Goal: Task Accomplishment & Management: Use online tool/utility

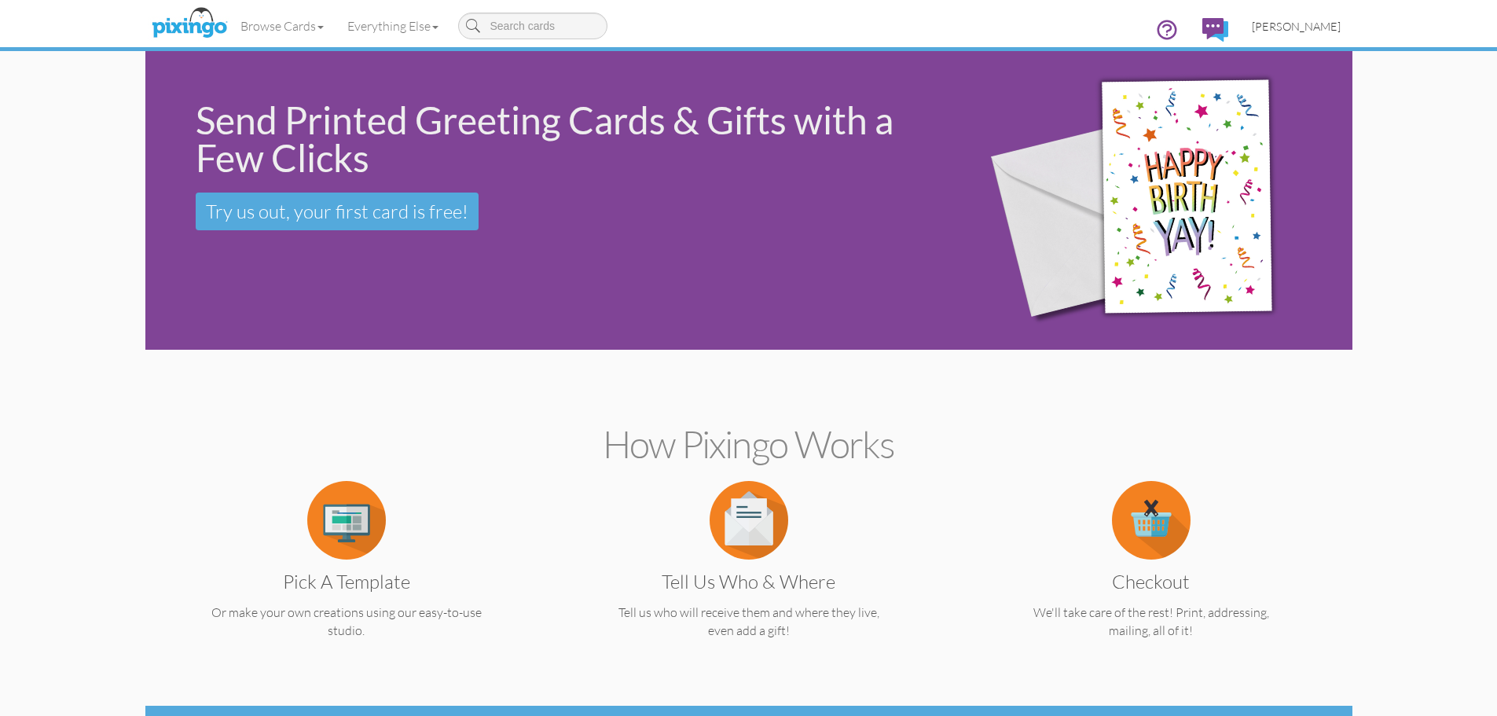
click at [1296, 28] on span "[PERSON_NAME]" at bounding box center [1296, 26] width 89 height 13
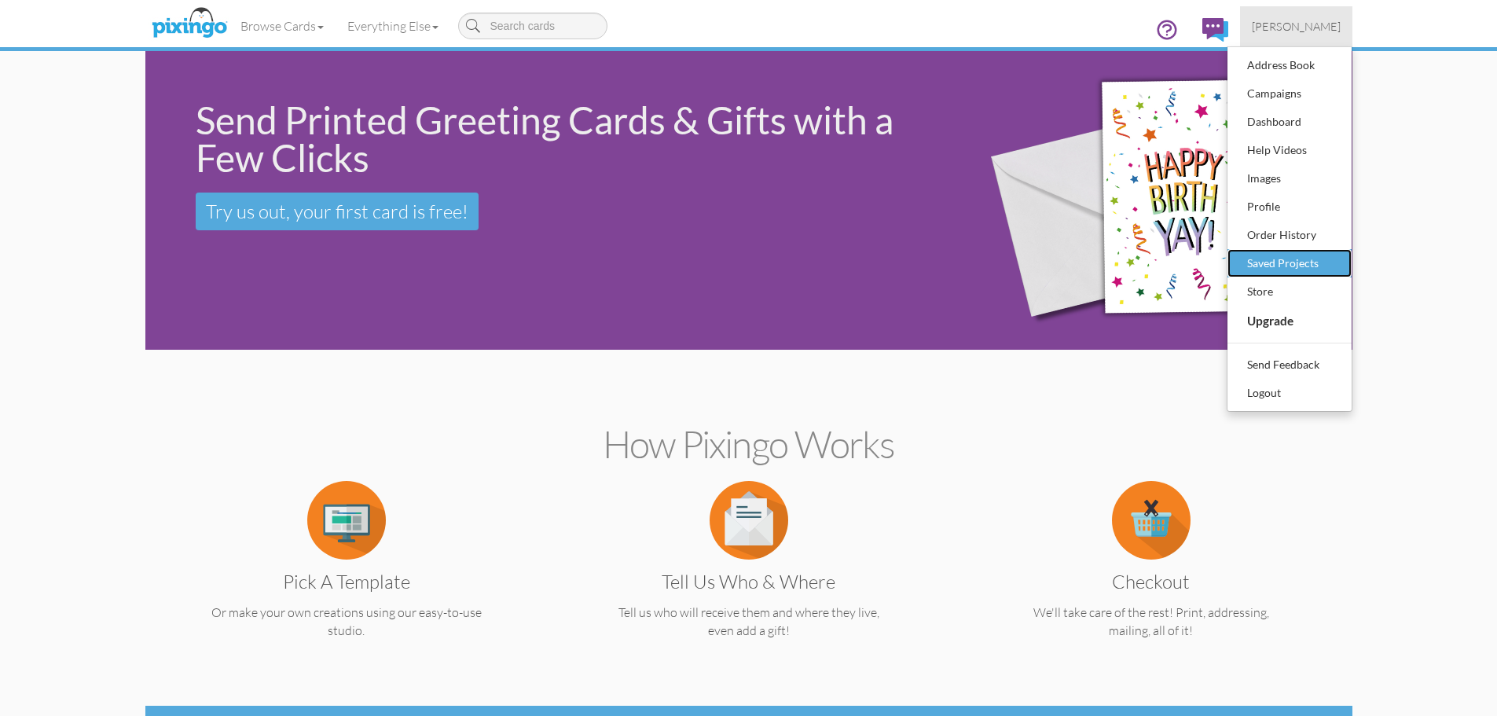
click at [1279, 268] on div "Saved Projects" at bounding box center [1289, 263] width 93 height 24
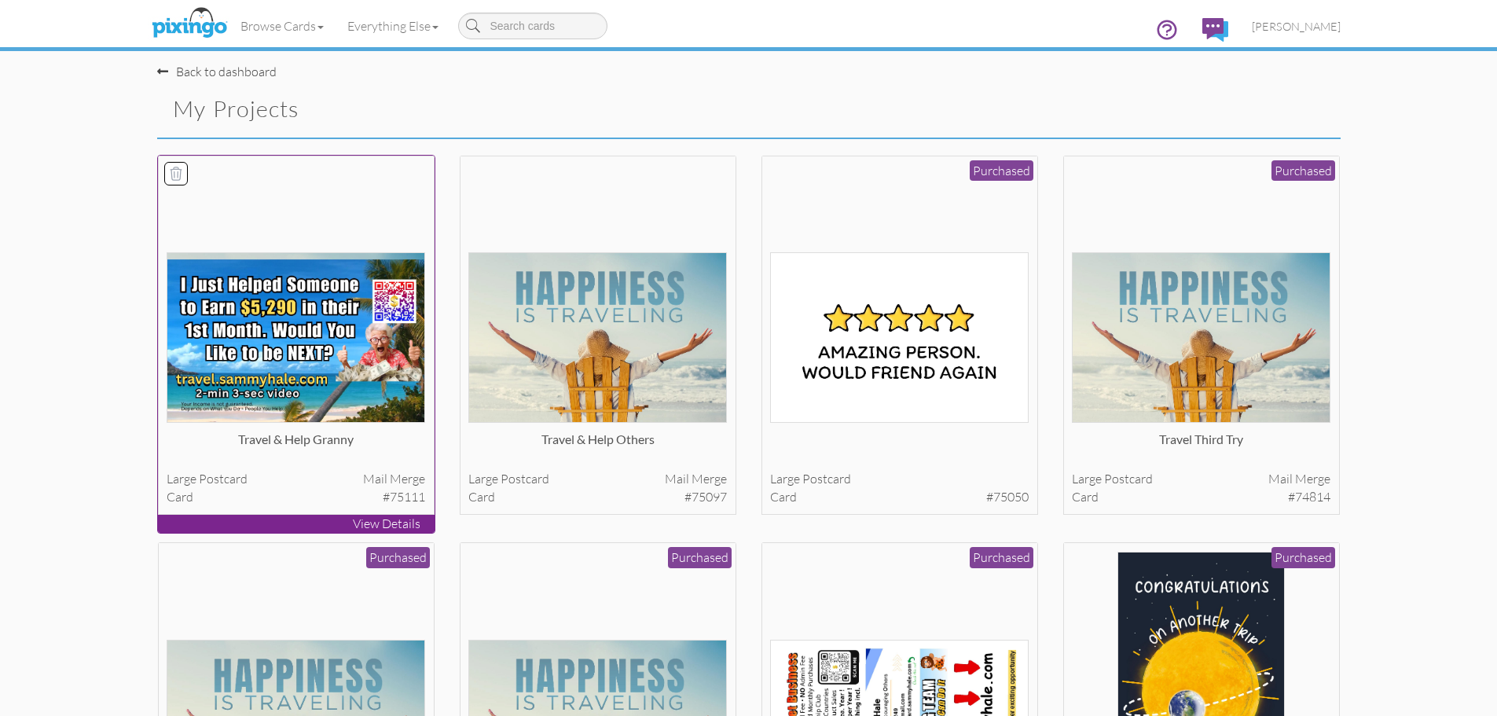
click at [288, 310] on img at bounding box center [296, 337] width 259 height 171
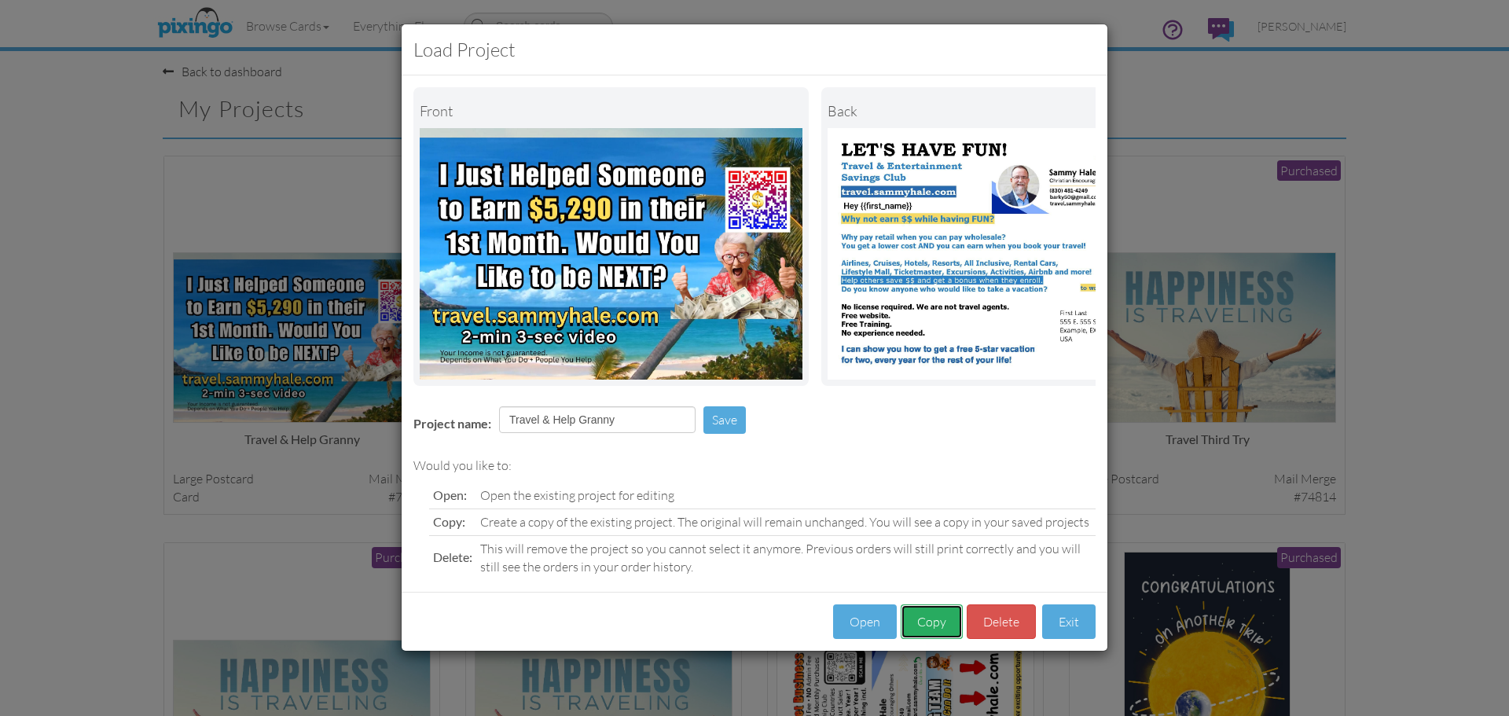
click at [932, 639] on button "Copy" at bounding box center [932, 621] width 62 height 35
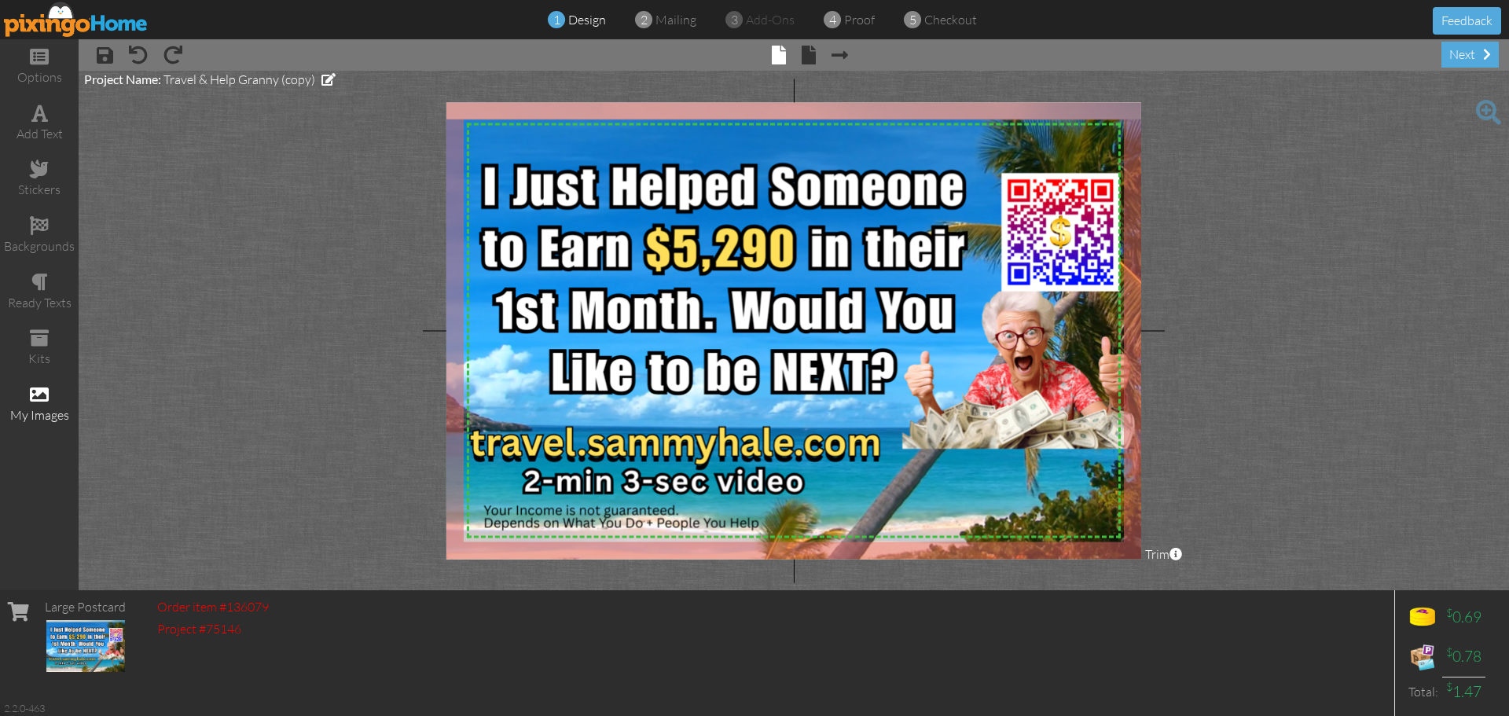
click at [40, 422] on div "my images" at bounding box center [39, 415] width 79 height 18
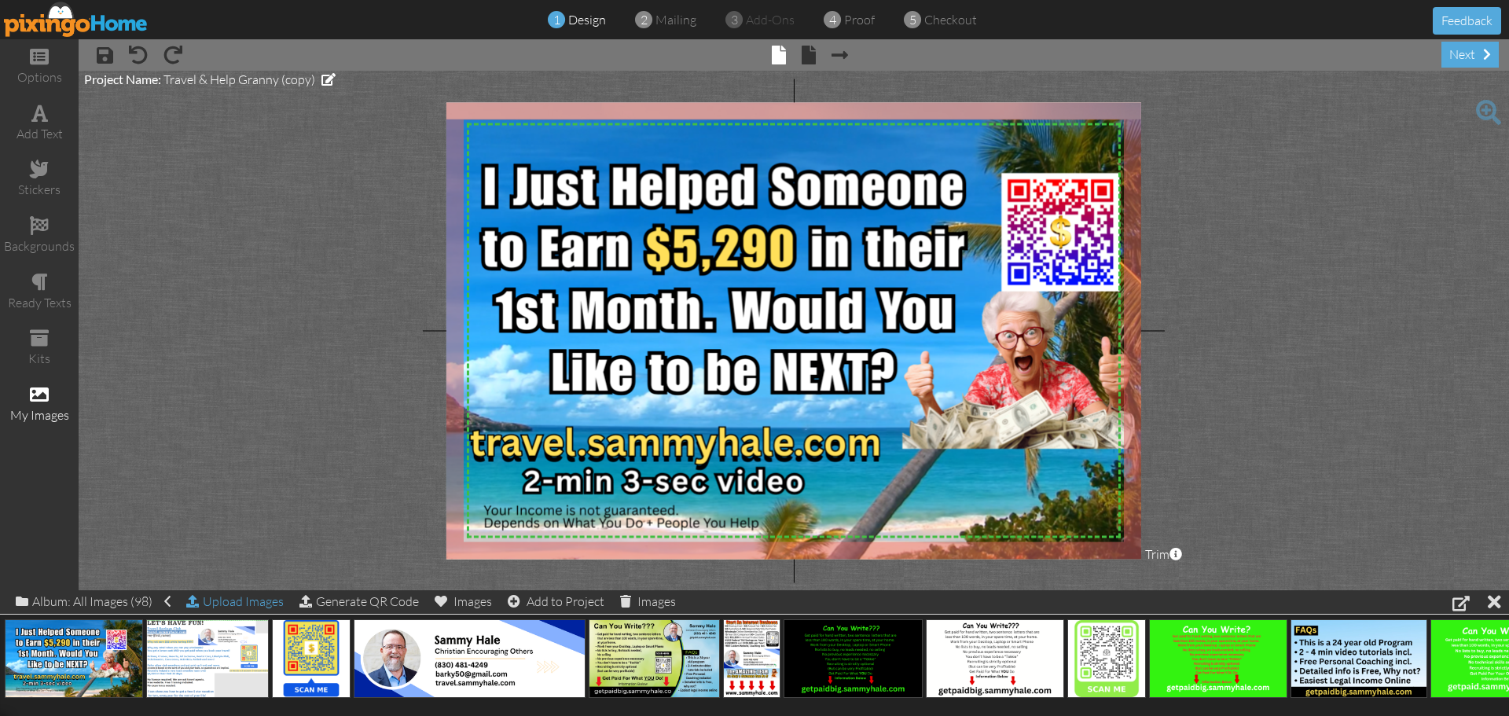
click at [226, 604] on div "Upload Images" at bounding box center [234, 601] width 97 height 23
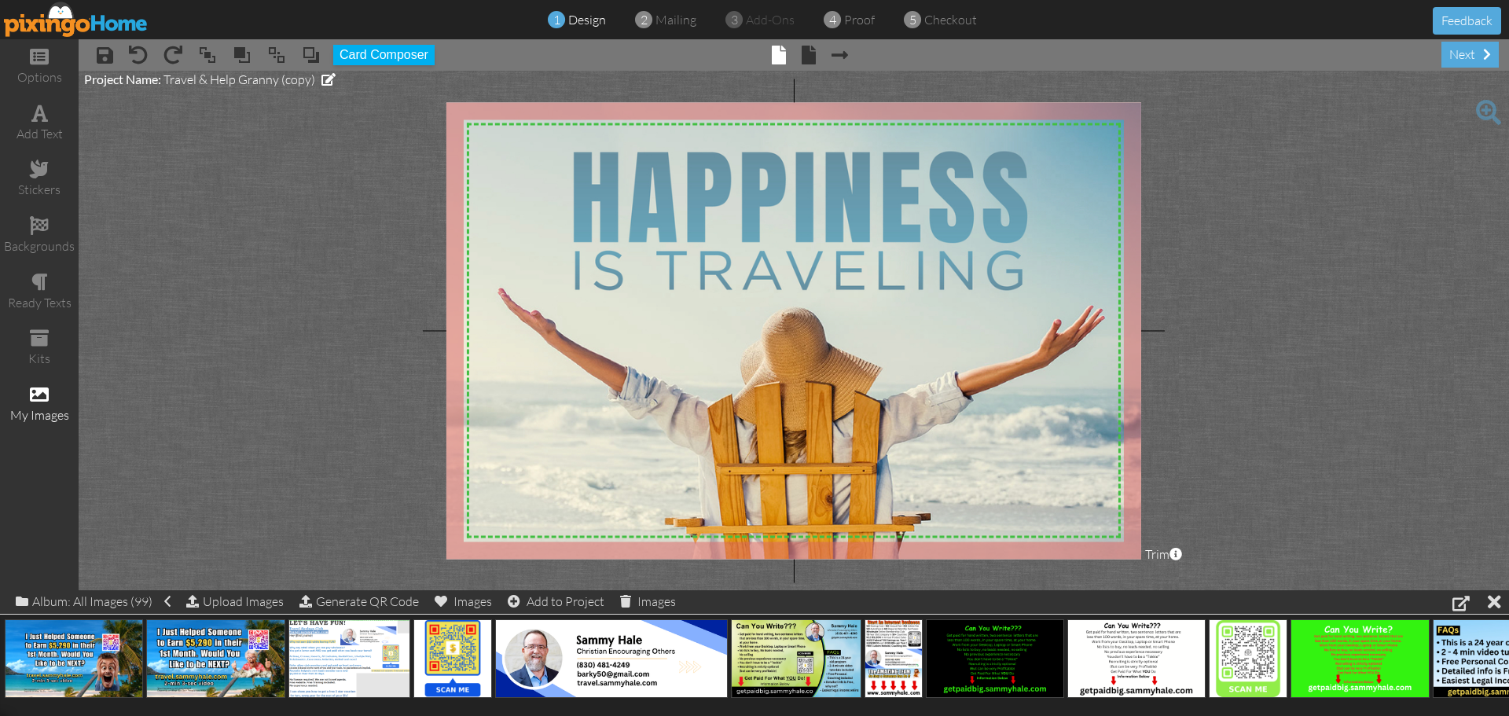
drag, startPoint x: 515, startPoint y: 340, endPoint x: 1369, endPoint y: 371, distance: 854.0
click at [1369, 371] on project-studio-wrapper "X X X X X X X X X X X X X X X X X X X X X X X X X X X X X X X X X X X X X X X X…" at bounding box center [794, 330] width 1430 height 519
drag, startPoint x: 61, startPoint y: 653, endPoint x: 712, endPoint y: 259, distance: 761.2
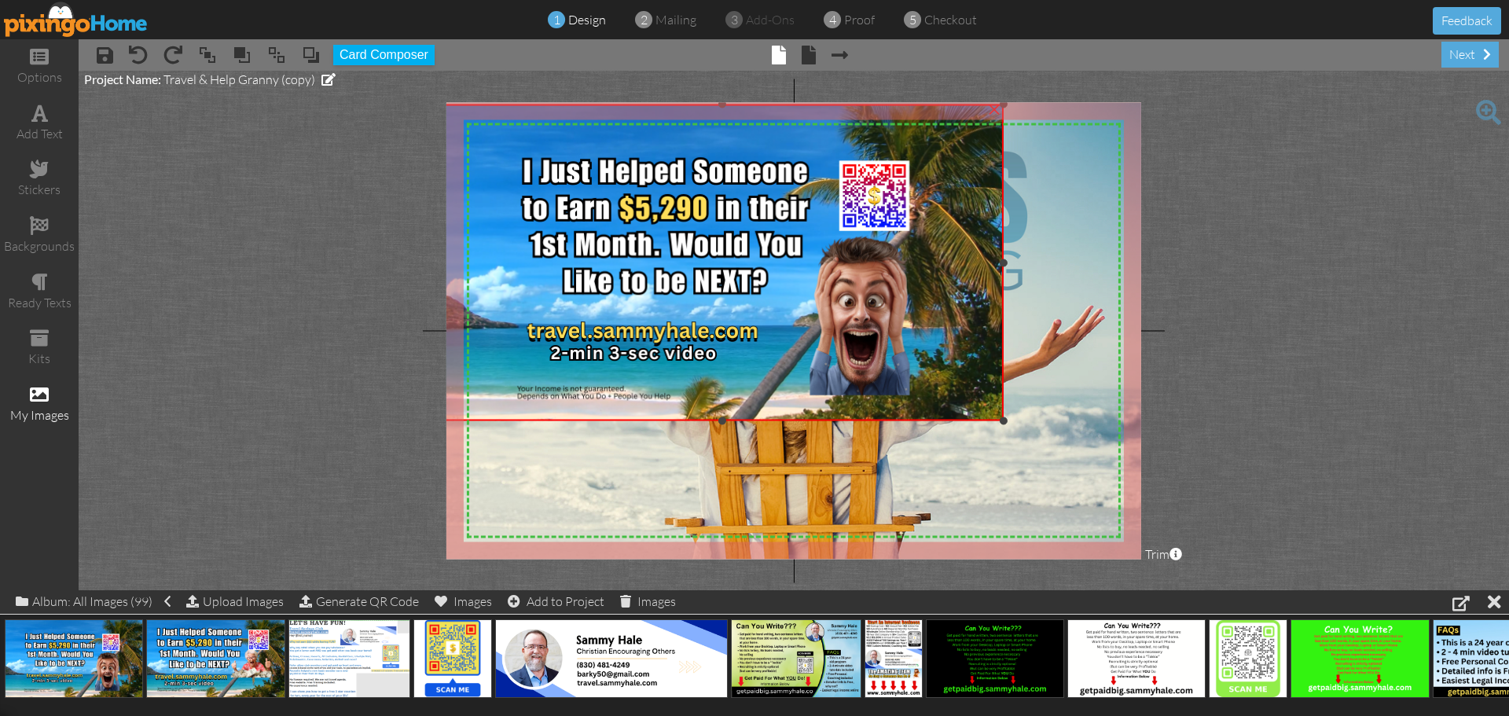
drag, startPoint x: 655, startPoint y: 223, endPoint x: 440, endPoint y: 102, distance: 247.0
click at [440, 102] on project-studio-wrapper "X X X X X X X X X X X X X X X X X X X X X X X X X X X X X X X X X X X X X X X X…" at bounding box center [794, 330] width 1430 height 519
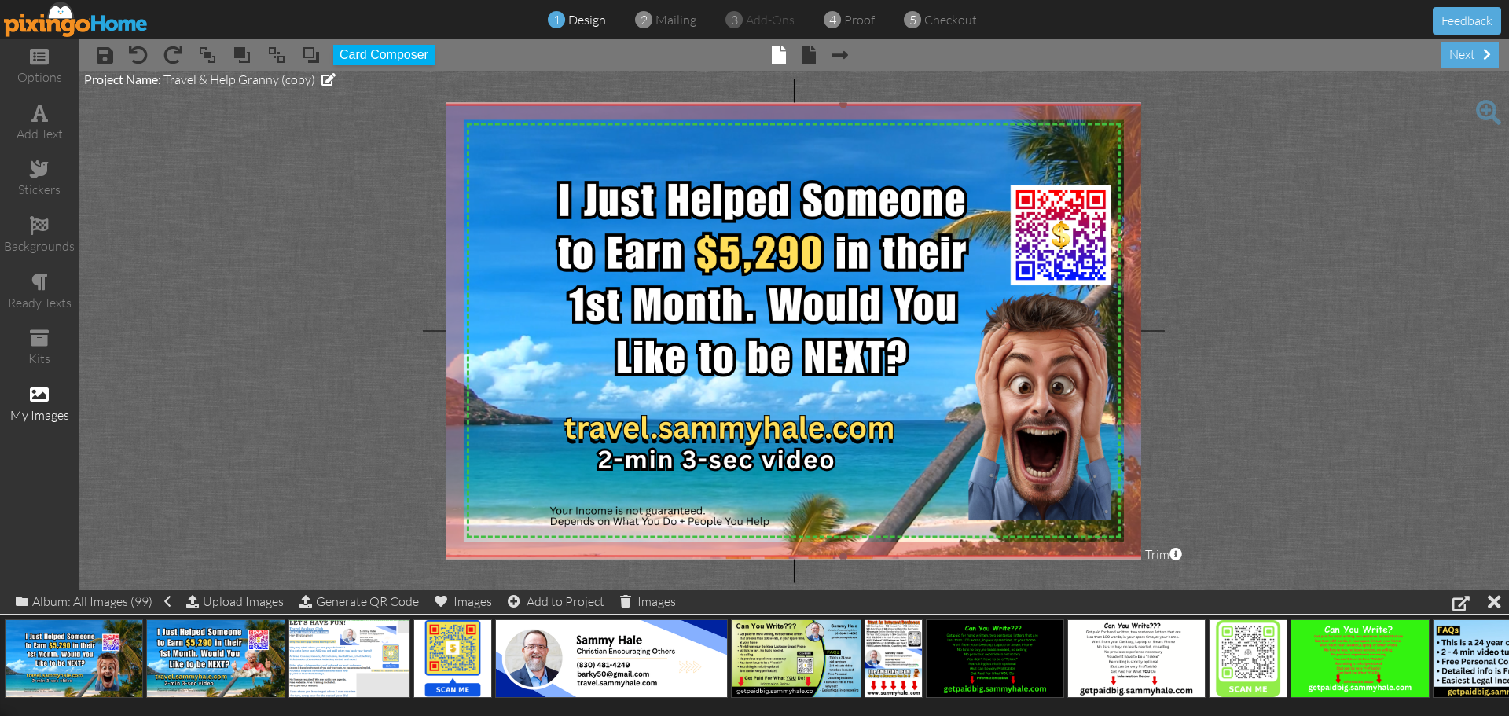
drag, startPoint x: 1003, startPoint y: 420, endPoint x: 1081, endPoint y: 556, distance: 156.6
click at [1081, 556] on div "×" at bounding box center [843, 331] width 805 height 452
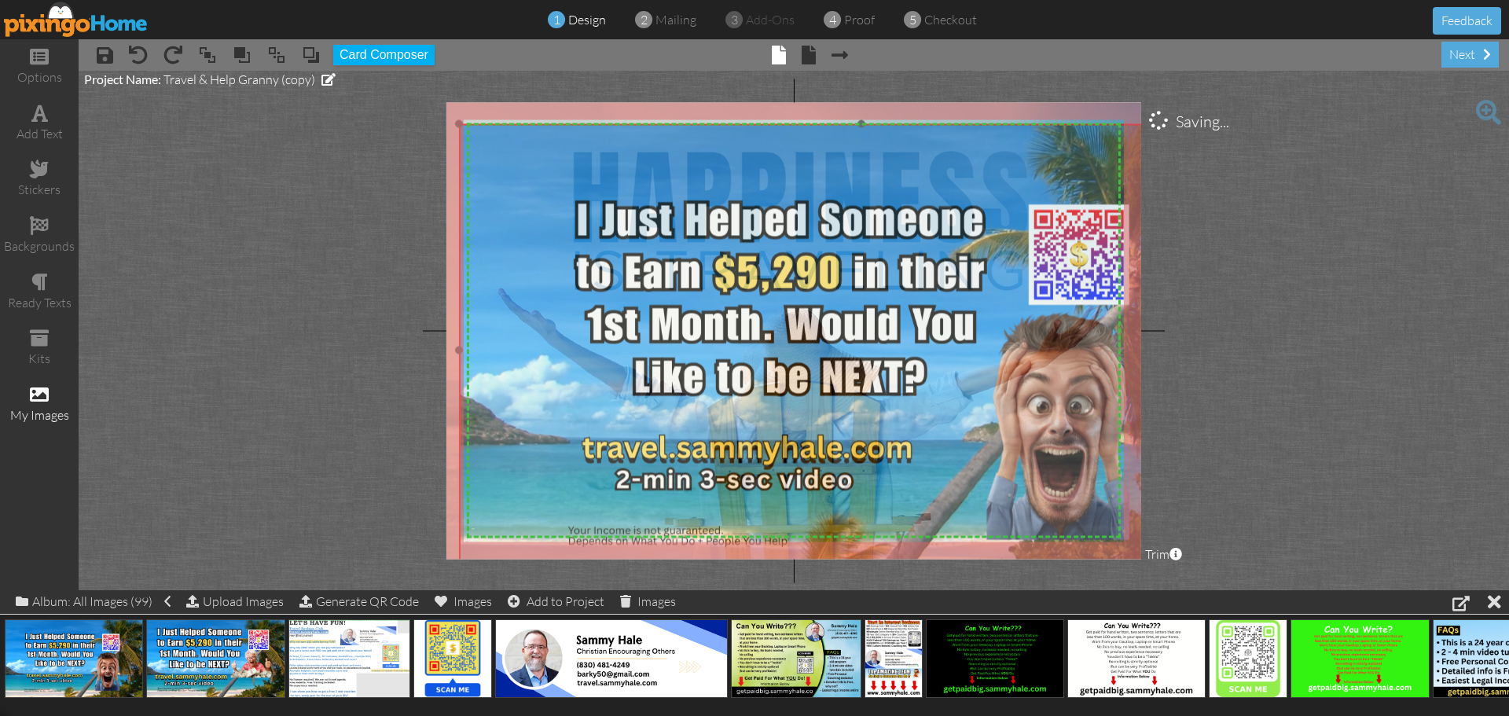
drag, startPoint x: 505, startPoint y: 154, endPoint x: 523, endPoint y: 174, distance: 26.7
click at [523, 174] on img at bounding box center [861, 350] width 805 height 452
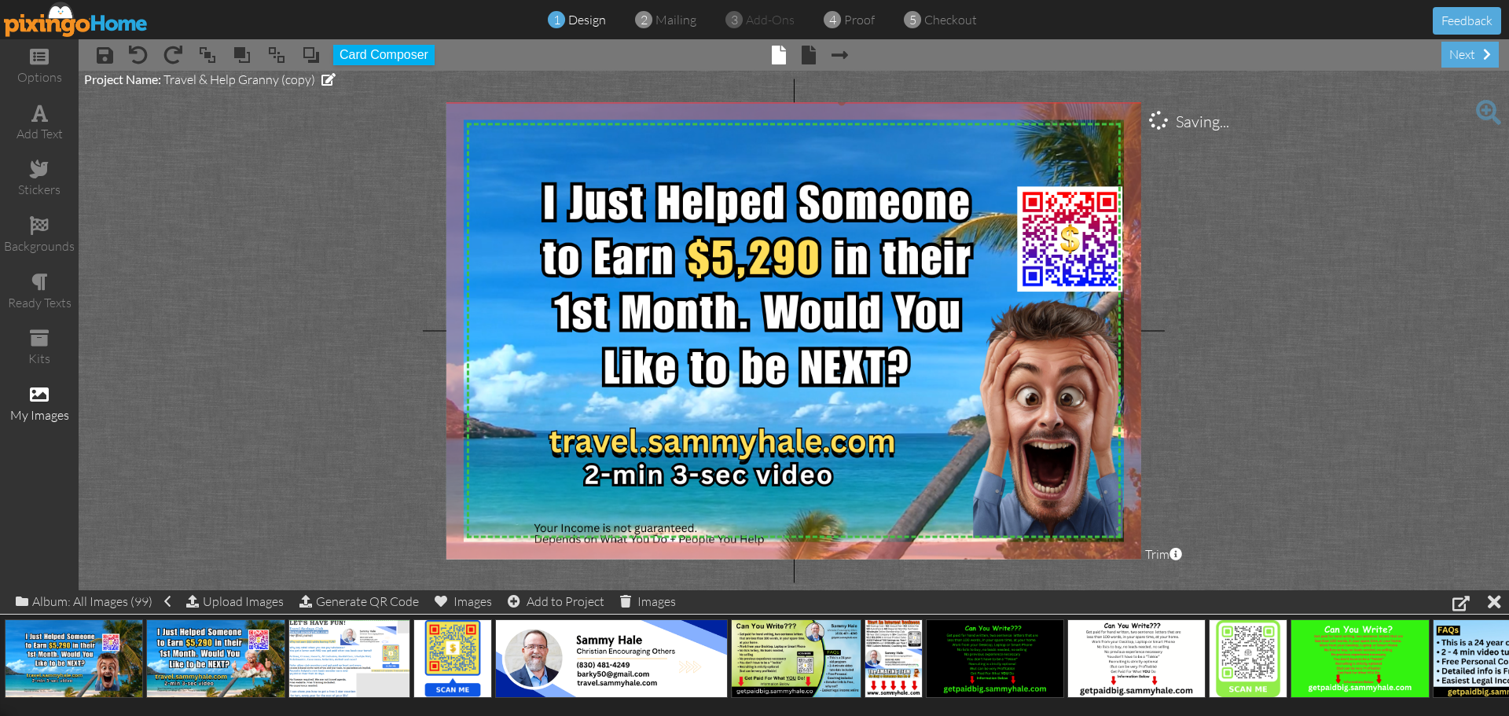
drag, startPoint x: 457, startPoint y: 123, endPoint x: 444, endPoint y: 101, distance: 25.7
click at [444, 101] on project-studio-wrapper "X X X X X X X X X X X X X X X X X X X X X X X X X X X X X X X X X X X X X X X X…" at bounding box center [794, 330] width 1430 height 519
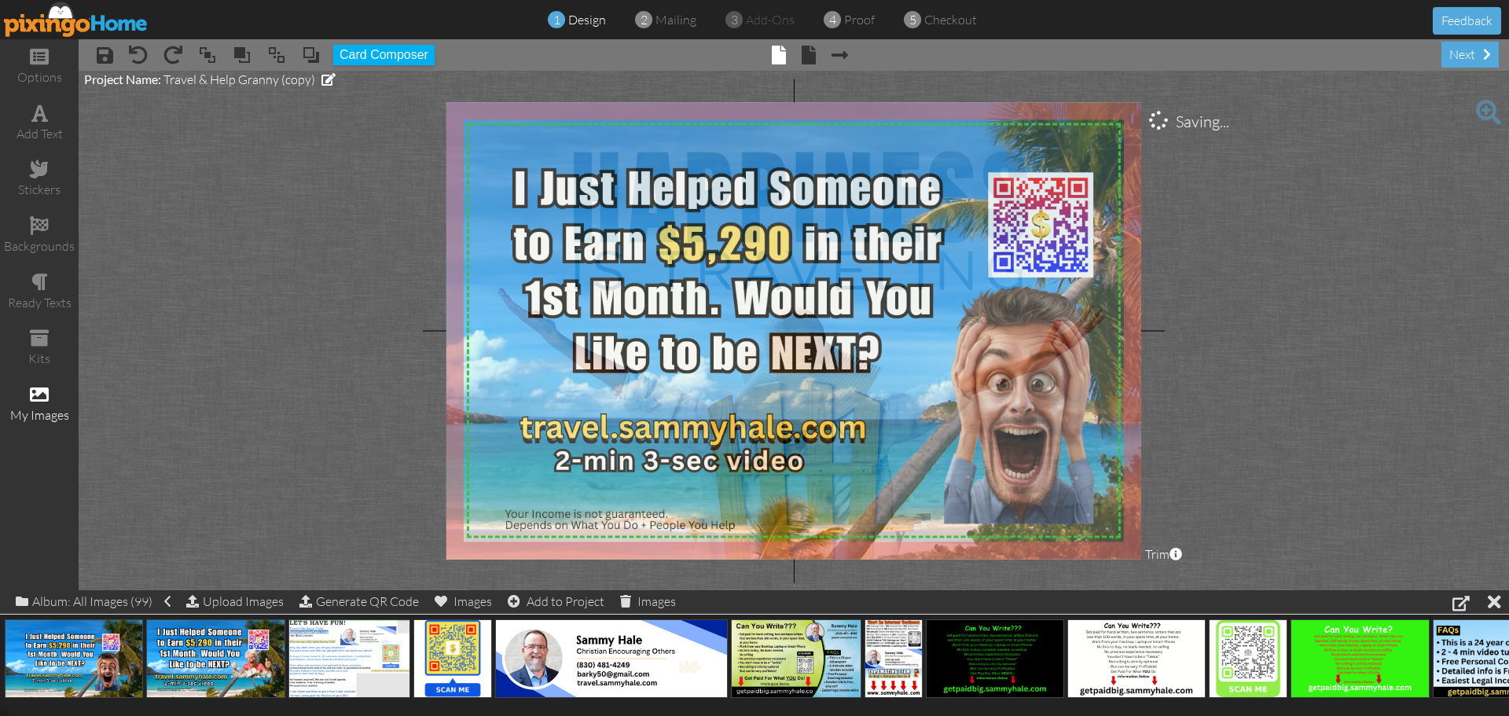
drag, startPoint x: 563, startPoint y: 195, endPoint x: 534, endPoint y: 181, distance: 32.3
click at [534, 181] on img at bounding box center [813, 325] width 844 height 474
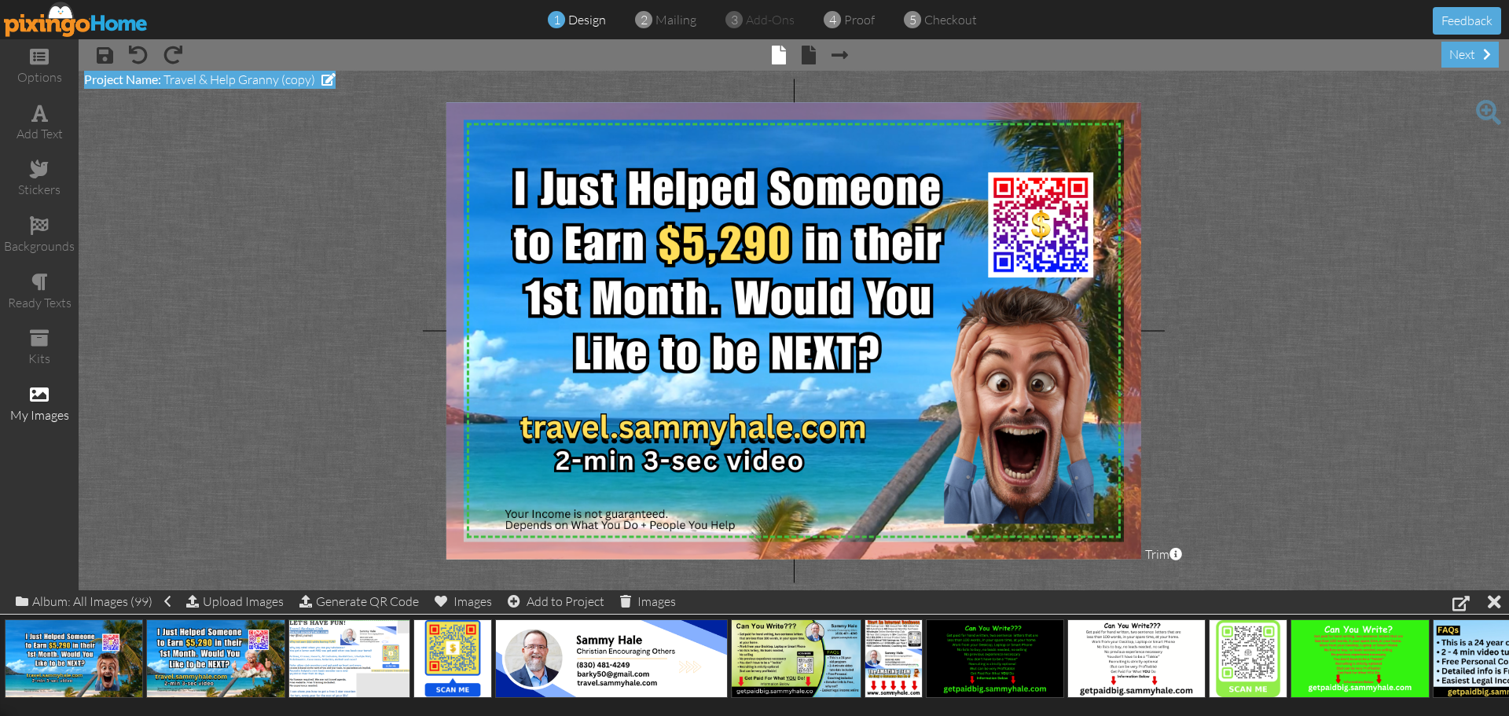
click at [323, 82] on span at bounding box center [328, 79] width 14 height 13
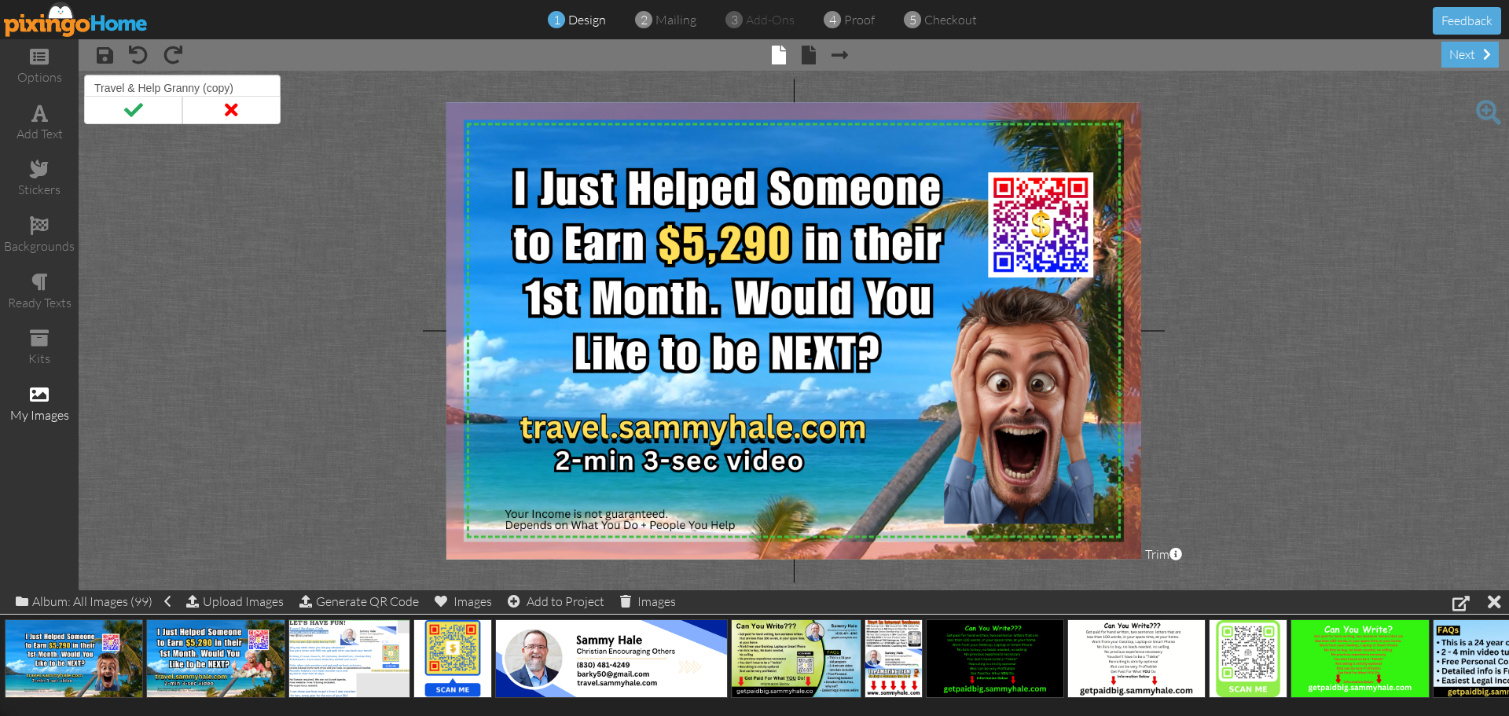
click at [245, 89] on input "Travel & Help Granny (copy)" at bounding box center [182, 88] width 196 height 27
type input "Travel & Help Crazy Guy"
click at [131, 112] on span at bounding box center [133, 110] width 98 height 28
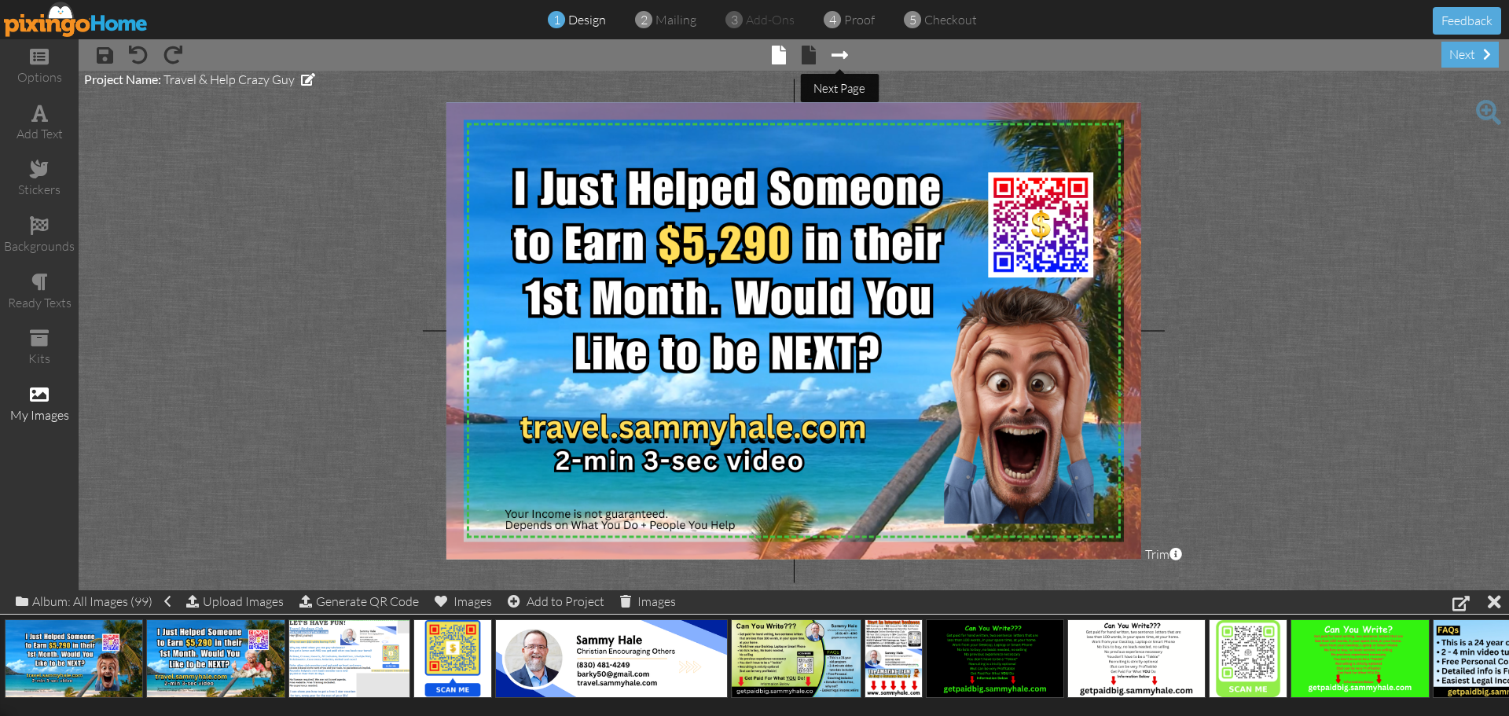
click at [838, 57] on span at bounding box center [839, 55] width 17 height 19
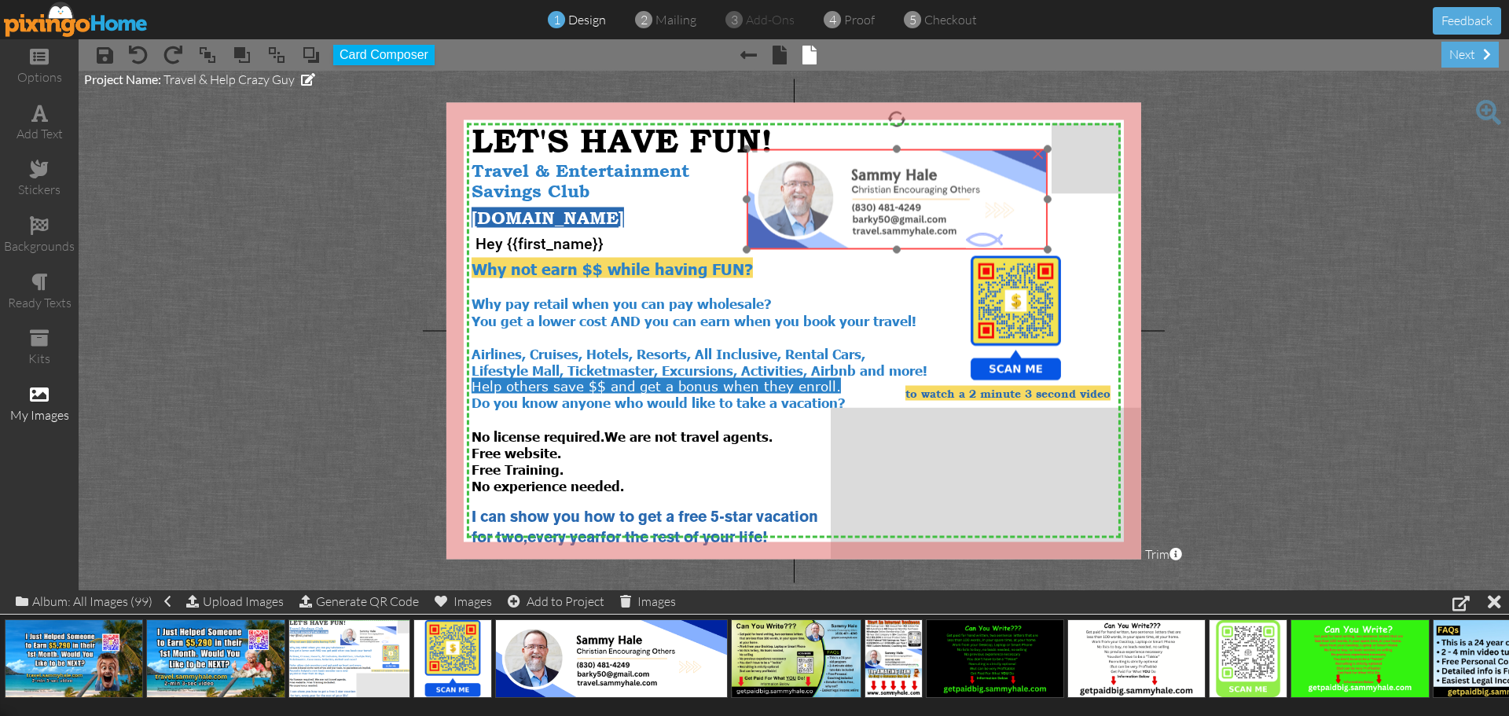
drag, startPoint x: 922, startPoint y: 229, endPoint x: 924, endPoint y: 222, distance: 8.2
click at [924, 222] on img at bounding box center [897, 199] width 301 height 101
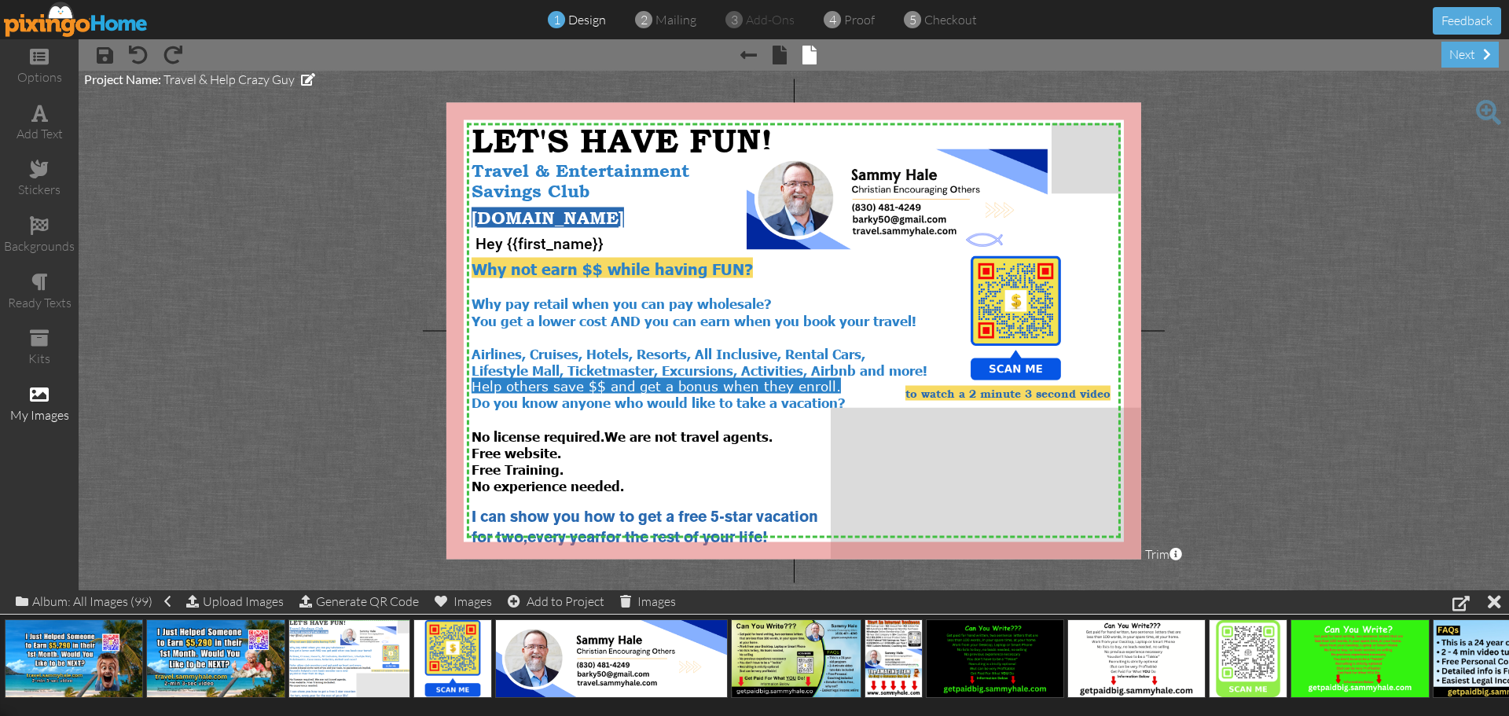
drag, startPoint x: 1083, startPoint y: 259, endPoint x: 1293, endPoint y: 185, distance: 222.9
click at [1293, 185] on project-studio-wrapper "X X X X X X X X X X X X X X X X X X X X X X X X X X X X X X X X X X X X X X X X…" at bounding box center [794, 330] width 1430 height 519
click at [46, 413] on div "my images" at bounding box center [39, 415] width 79 height 18
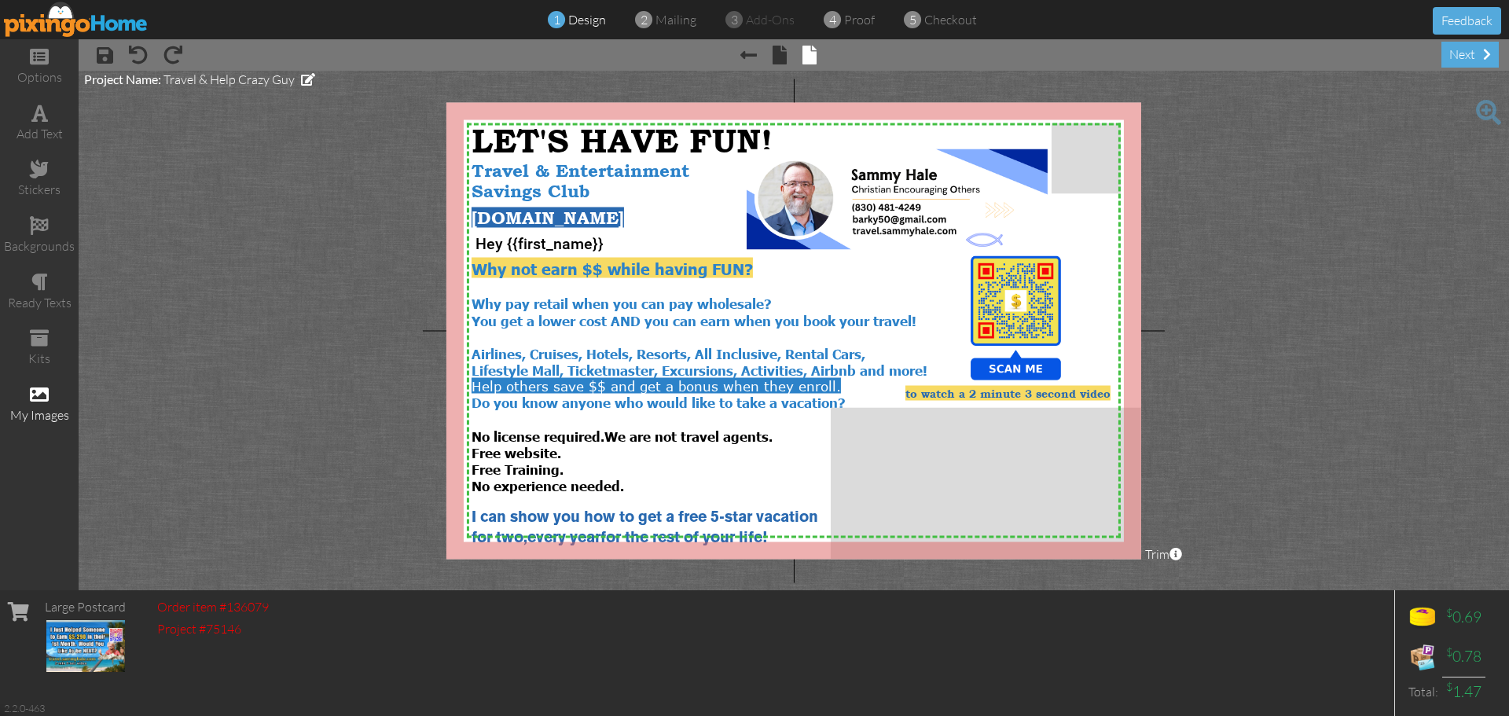
click at [46, 414] on div "my images" at bounding box center [39, 415] width 79 height 18
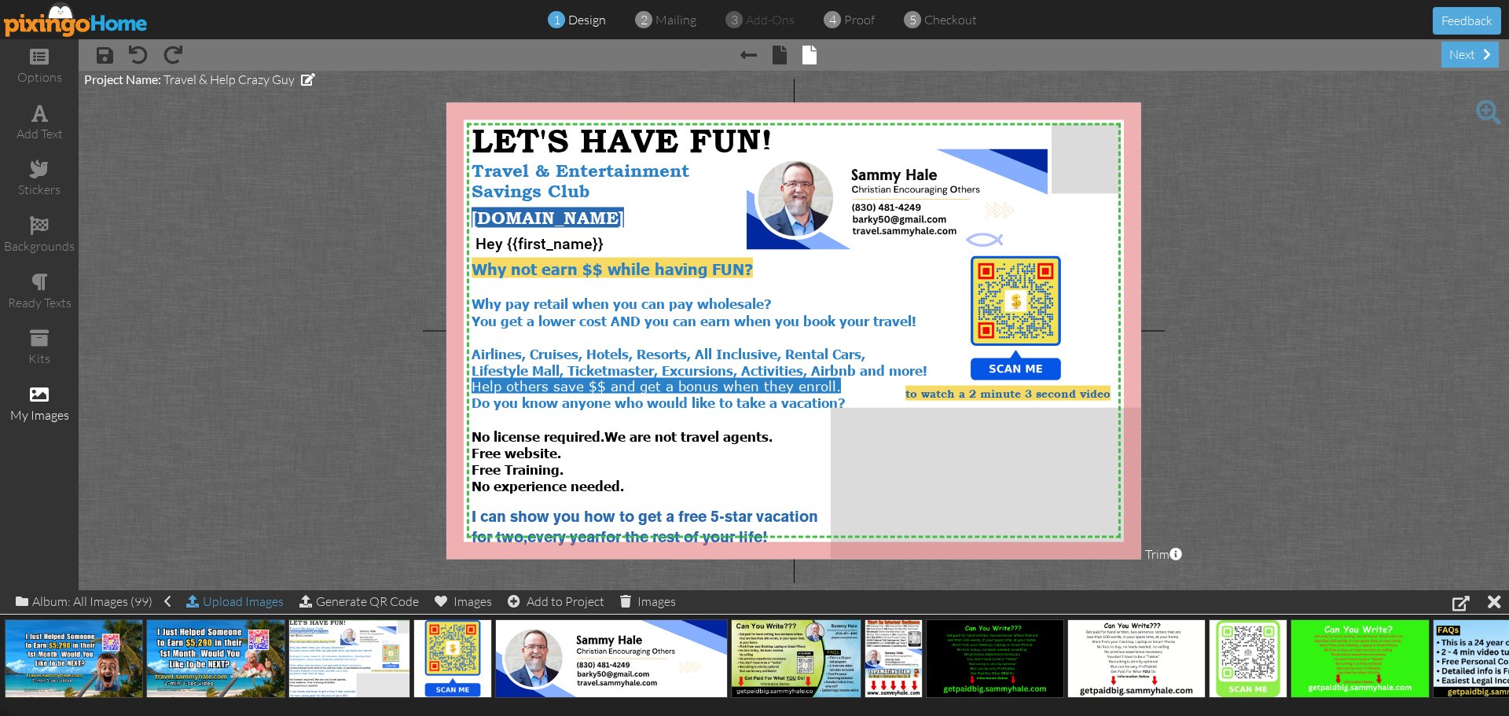
click at [257, 604] on div "Upload Images" at bounding box center [234, 601] width 97 height 23
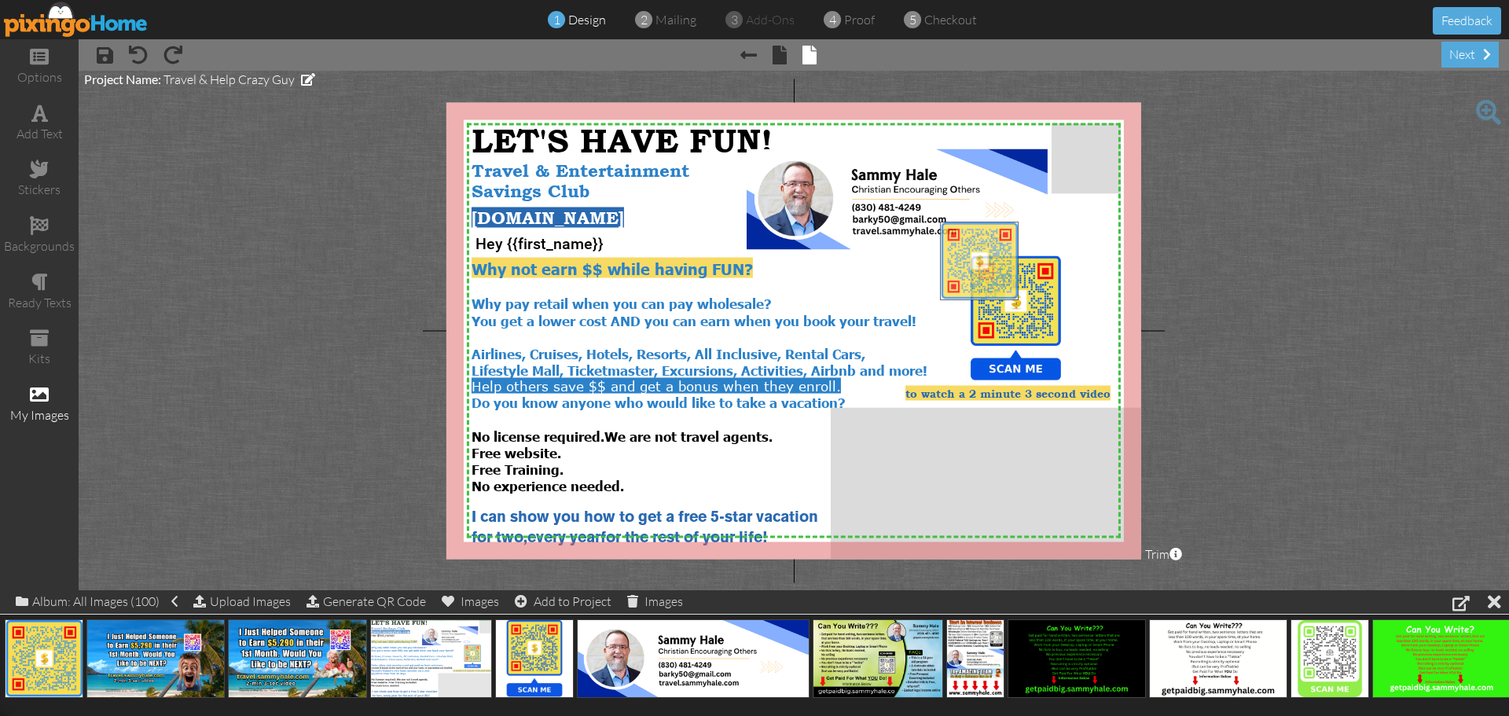
drag, startPoint x: 49, startPoint y: 655, endPoint x: 982, endPoint y: 256, distance: 1015.0
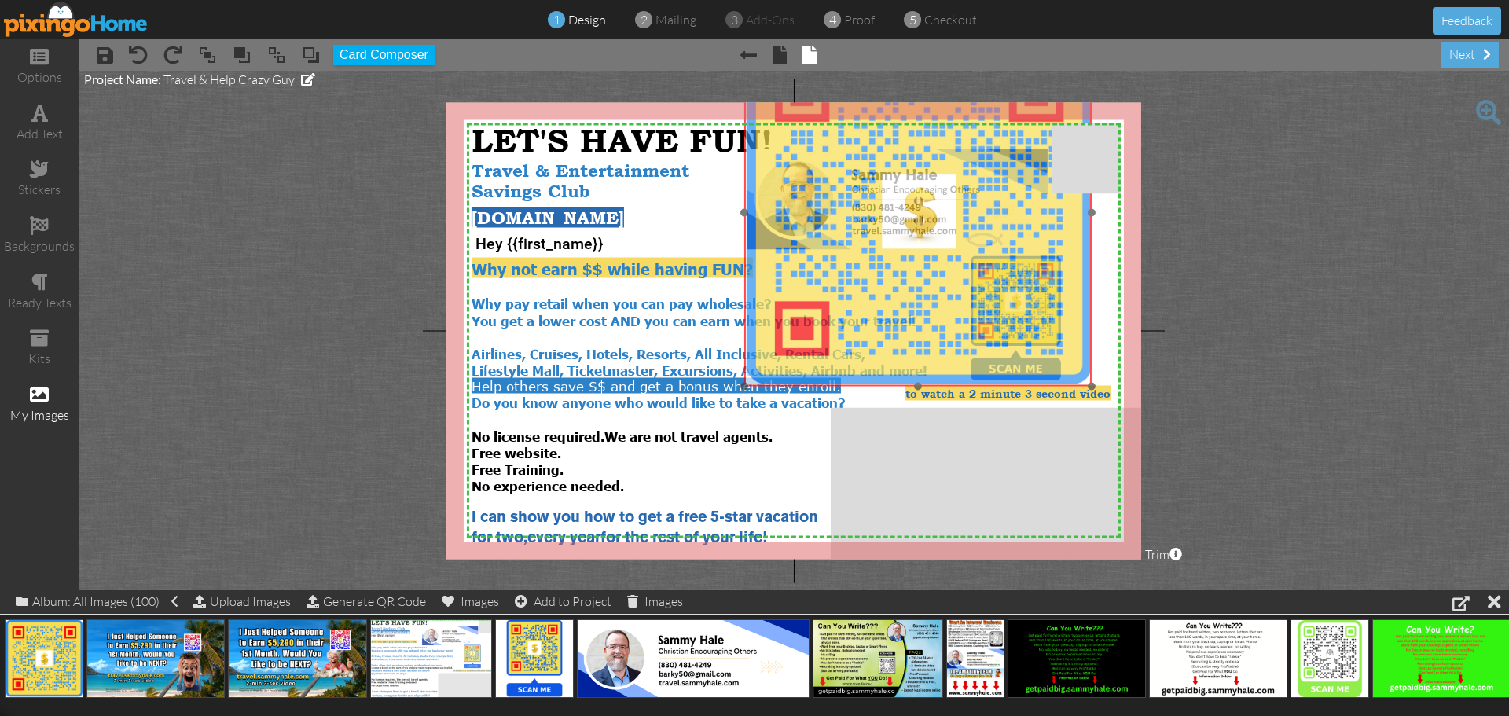
drag, startPoint x: 1047, startPoint y: 295, endPoint x: 853, endPoint y: 113, distance: 265.8
click at [853, 113] on img at bounding box center [917, 212] width 347 height 347
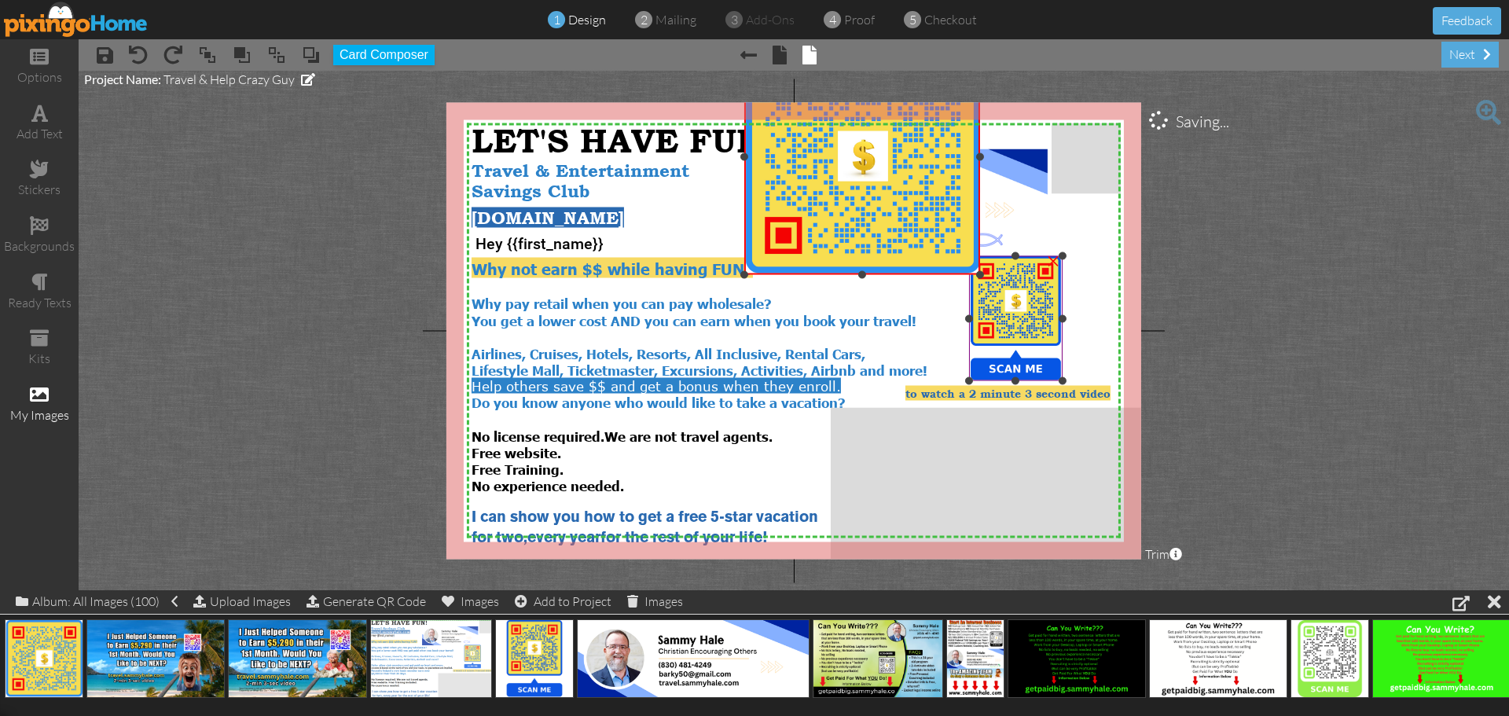
drag, startPoint x: 1088, startPoint y: 387, endPoint x: 996, endPoint y: 271, distance: 148.1
click at [1000, 273] on div "X X X X X X X X X X X X X X X X X X X X X X X X X X X X X X X X X X X X X X X X…" at bounding box center [793, 330] width 695 height 457
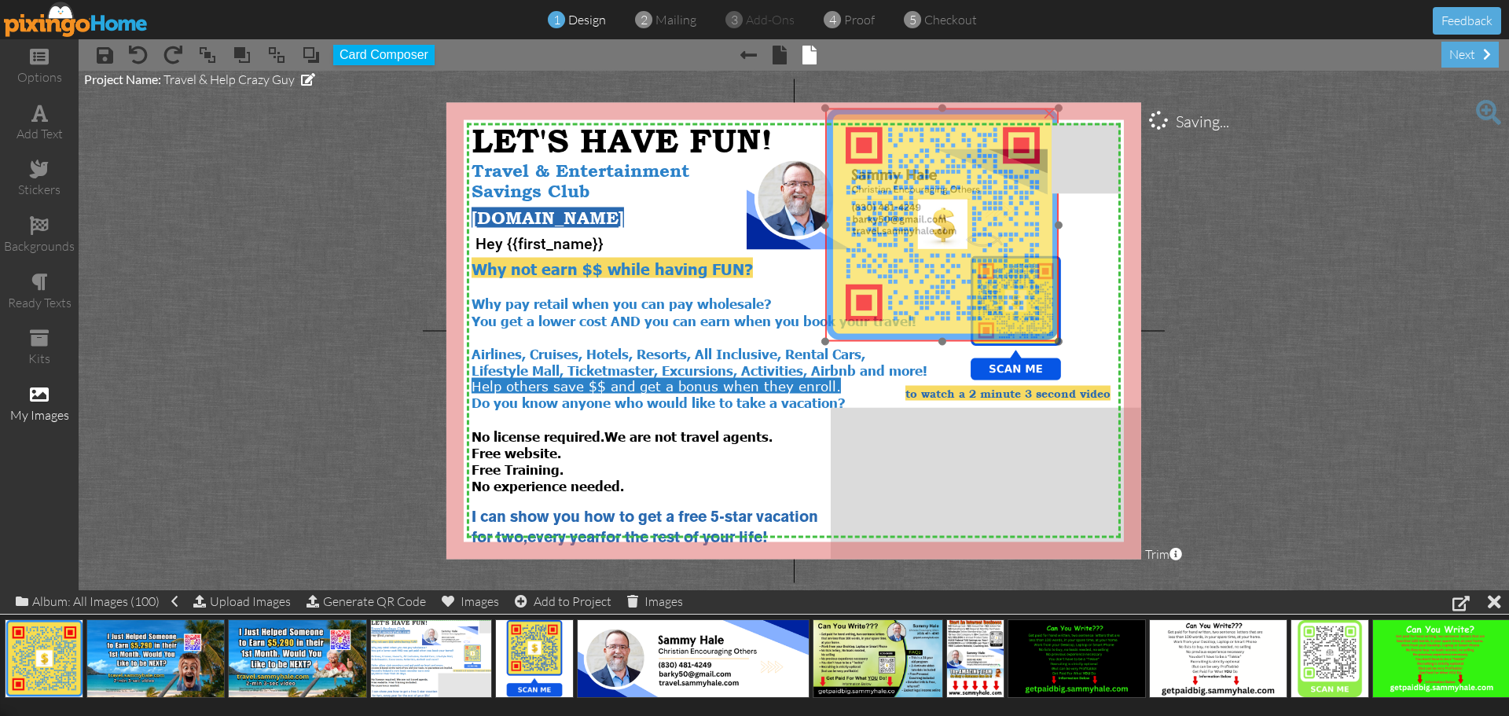
drag, startPoint x: 919, startPoint y: 219, endPoint x: 1000, endPoint y: 288, distance: 106.5
click at [1000, 288] on img at bounding box center [941, 224] width 233 height 233
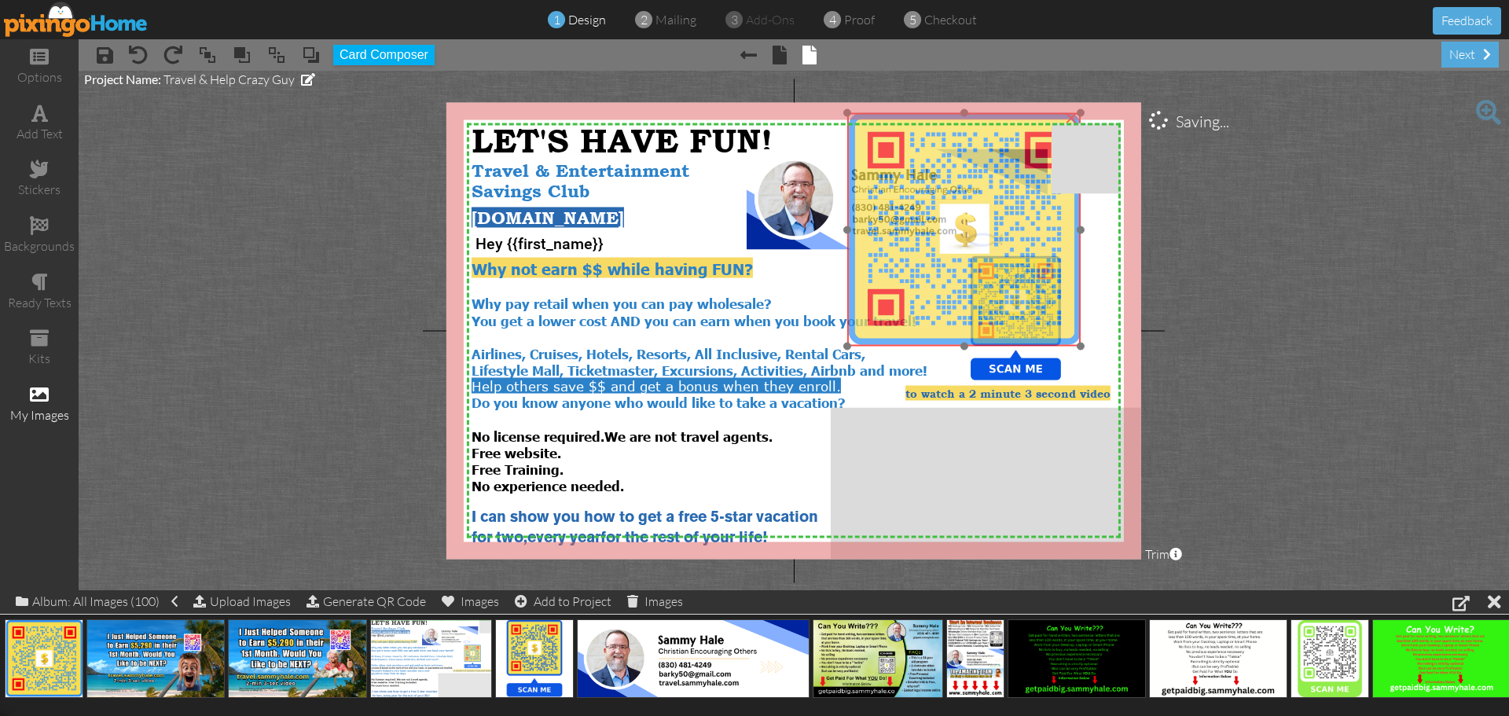
drag, startPoint x: 982, startPoint y: 279, endPoint x: 1004, endPoint y: 284, distance: 22.5
click at [1004, 284] on img at bounding box center [963, 229] width 233 height 233
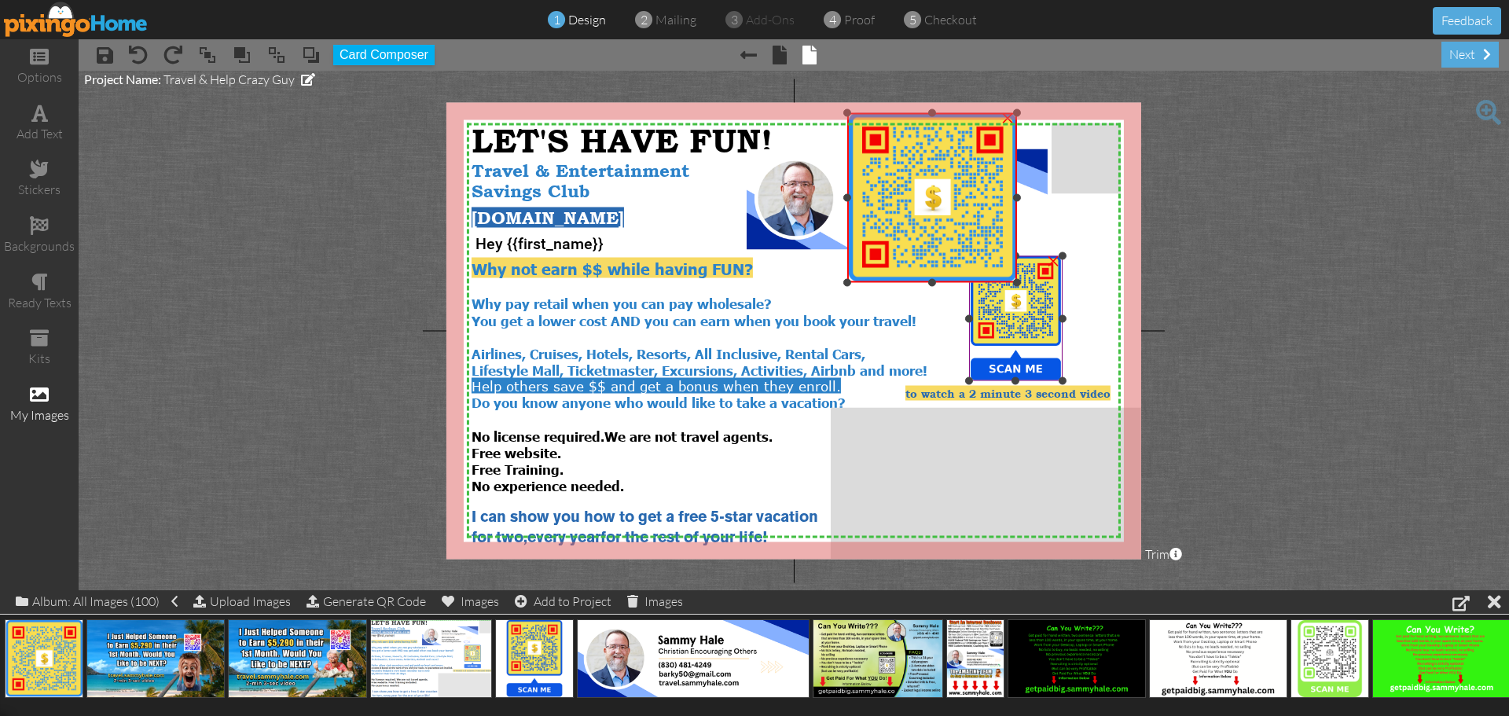
drag, startPoint x: 1080, startPoint y: 344, endPoint x: 1024, endPoint y: 277, distance: 87.6
click at [1024, 277] on div "X X X X X X X X X X X X X X X X X X X X X X X X X X X X X X X X X X X X X X X X…" at bounding box center [793, 330] width 695 height 457
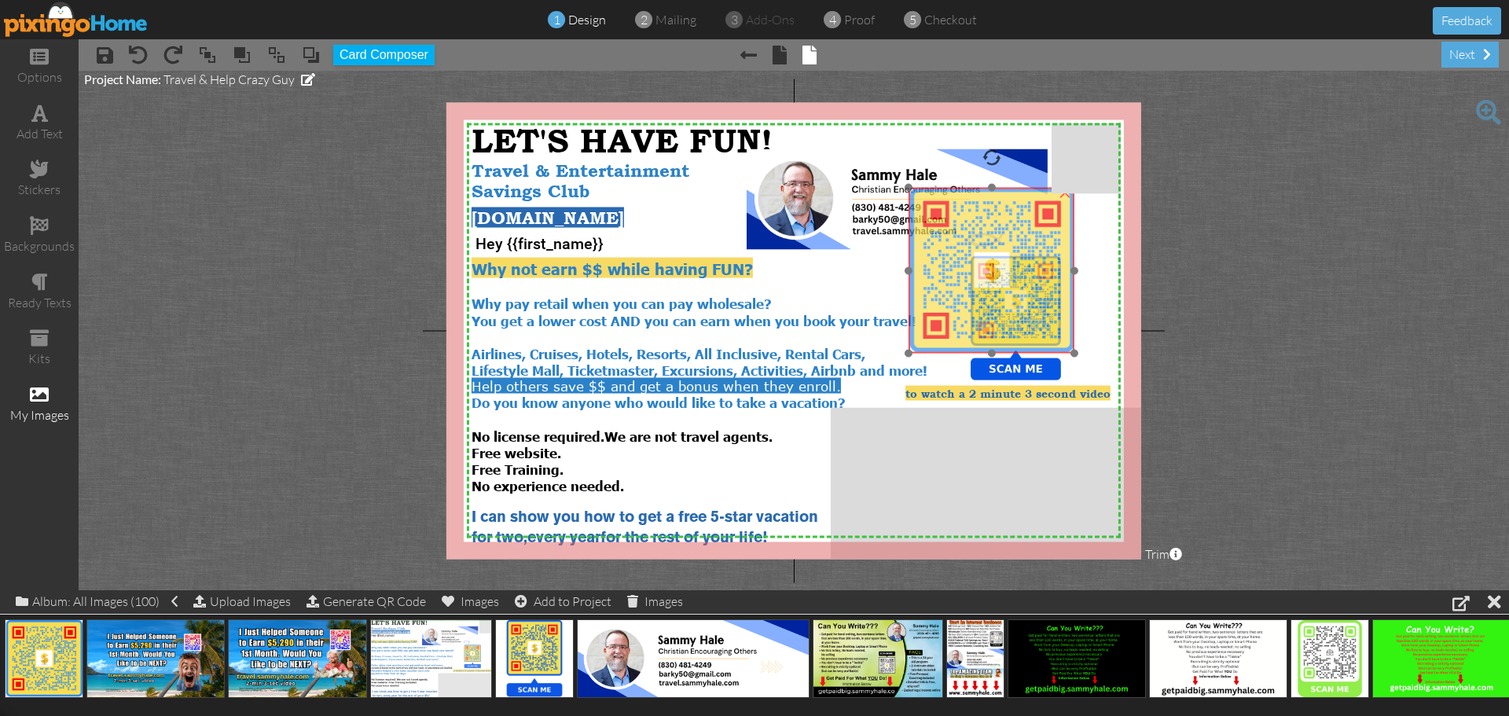
drag, startPoint x: 932, startPoint y: 205, endPoint x: 993, endPoint y: 280, distance: 96.6
click at [993, 280] on img at bounding box center [991, 271] width 166 height 166
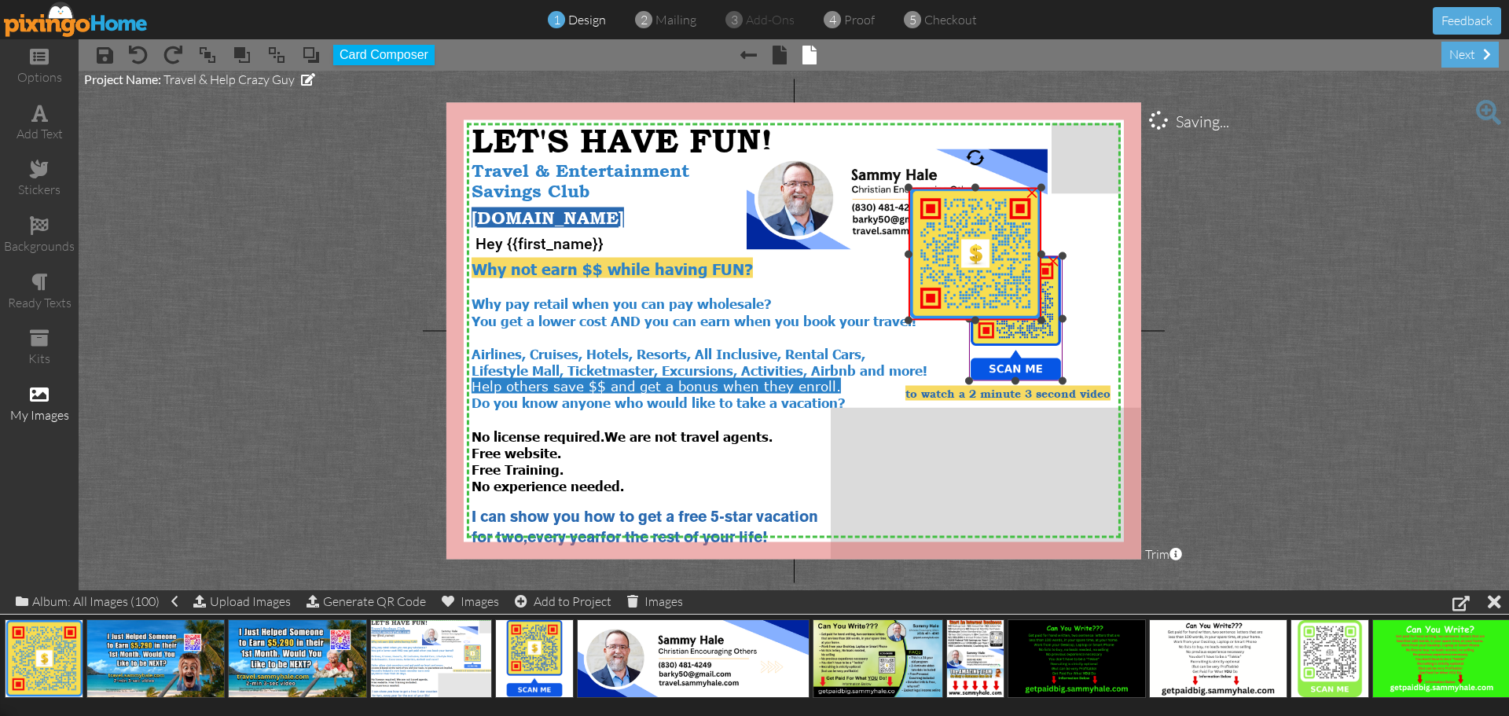
drag, startPoint x: 1075, startPoint y: 353, endPoint x: 1052, endPoint y: 320, distance: 40.1
click at [1052, 320] on div "X X X X X X X X X X X X X X X X X X X X X X X X X X X X X X X X X X X X X X X X…" at bounding box center [793, 330] width 695 height 457
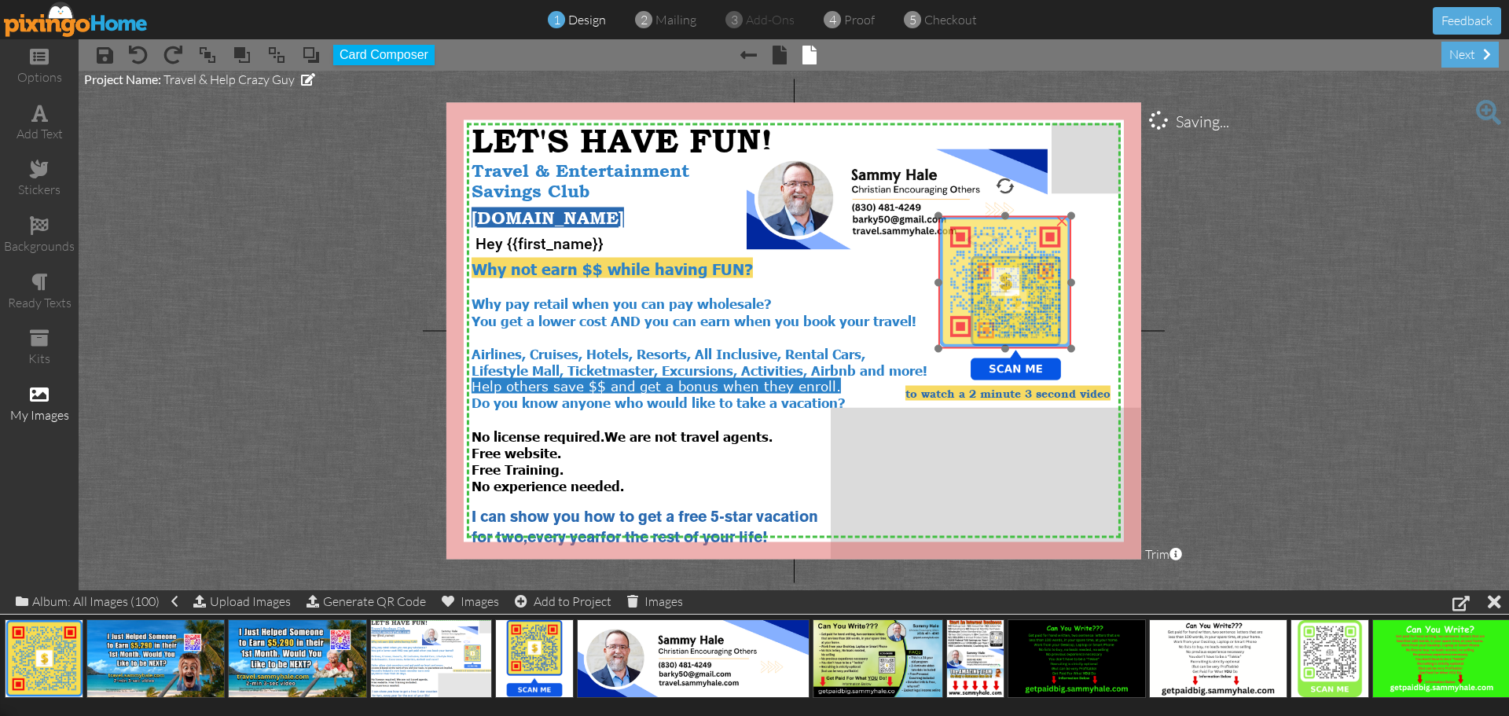
drag, startPoint x: 993, startPoint y: 261, endPoint x: 1023, endPoint y: 289, distance: 41.1
click at [1023, 289] on img at bounding box center [1004, 282] width 133 height 133
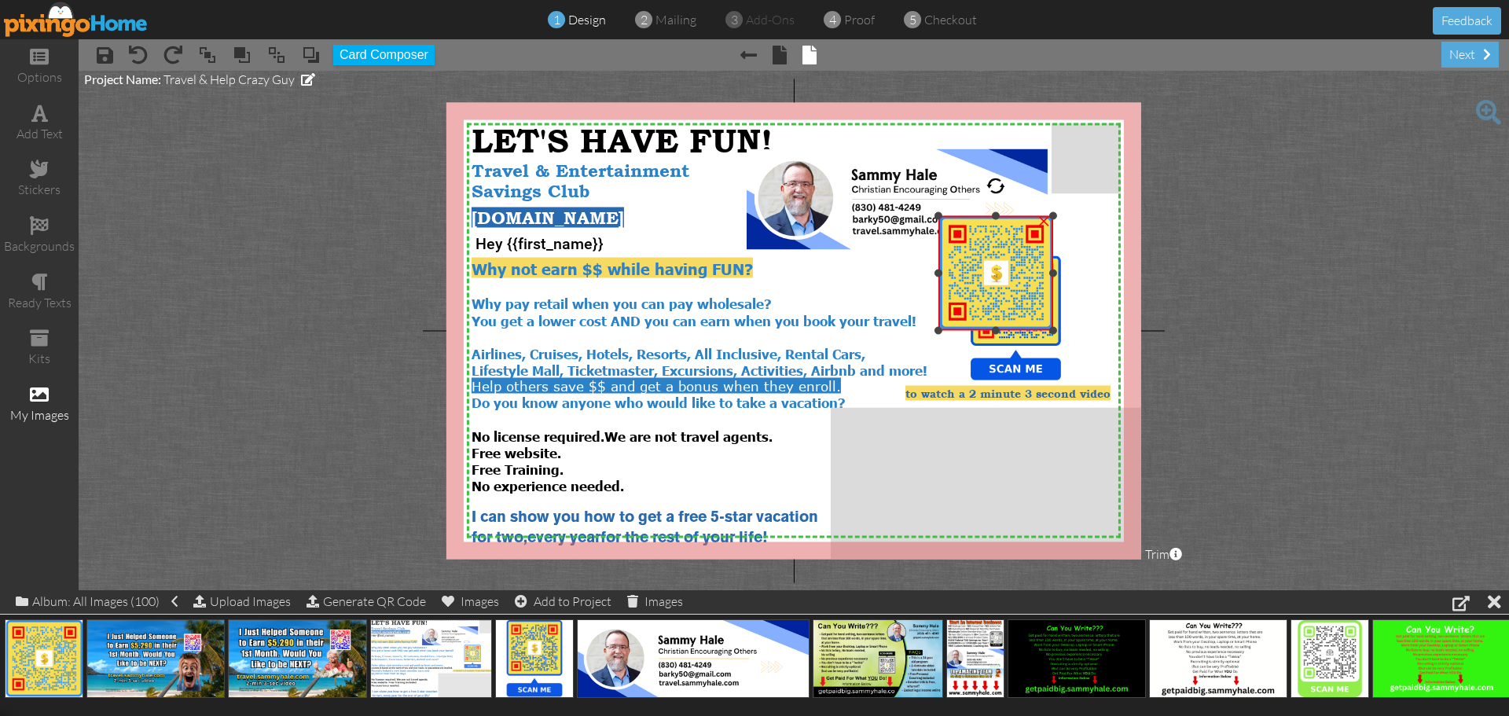
drag, startPoint x: 1070, startPoint y: 345, endPoint x: 1053, endPoint y: 327, distance: 25.0
click at [1053, 327] on div at bounding box center [1053, 331] width 8 height 8
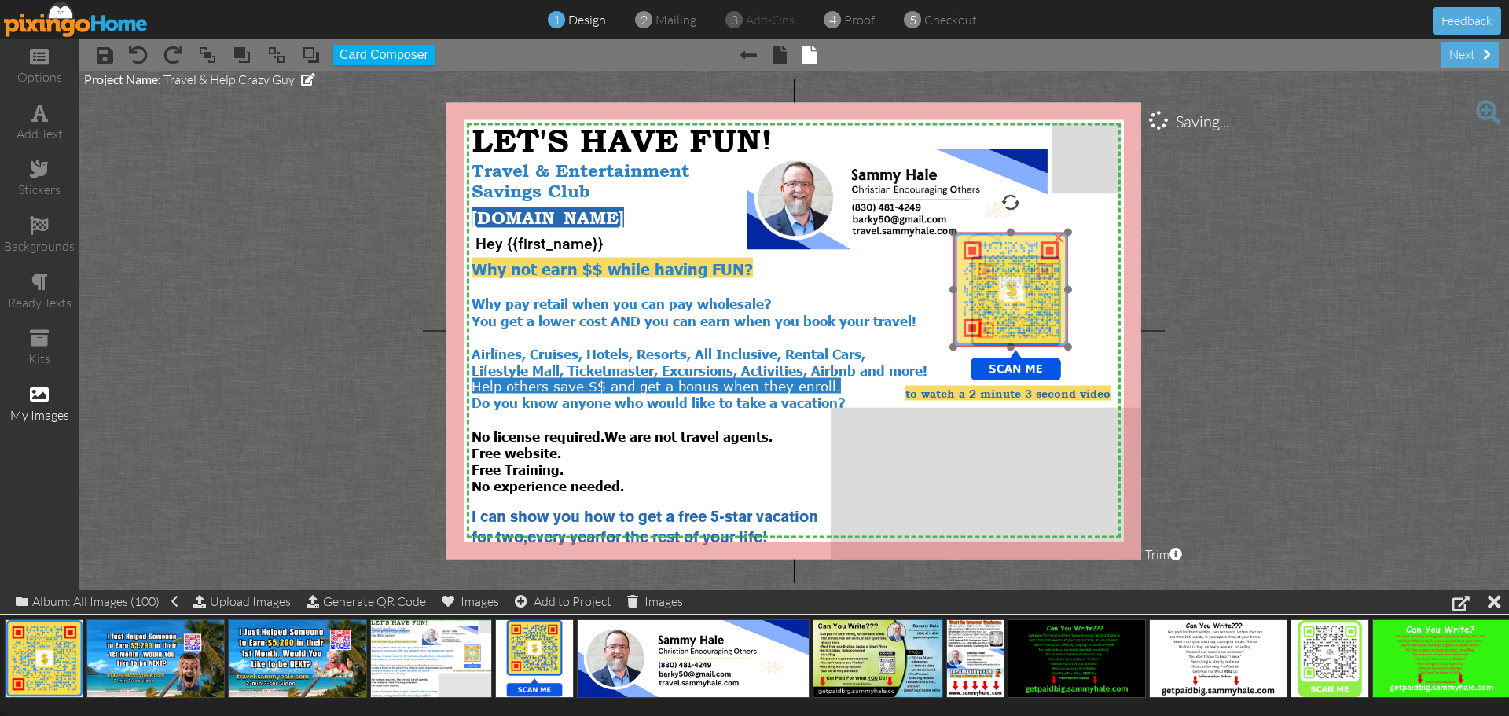
drag, startPoint x: 1025, startPoint y: 303, endPoint x: 1040, endPoint y: 319, distance: 22.3
click at [1040, 319] on img at bounding box center [1010, 290] width 115 height 115
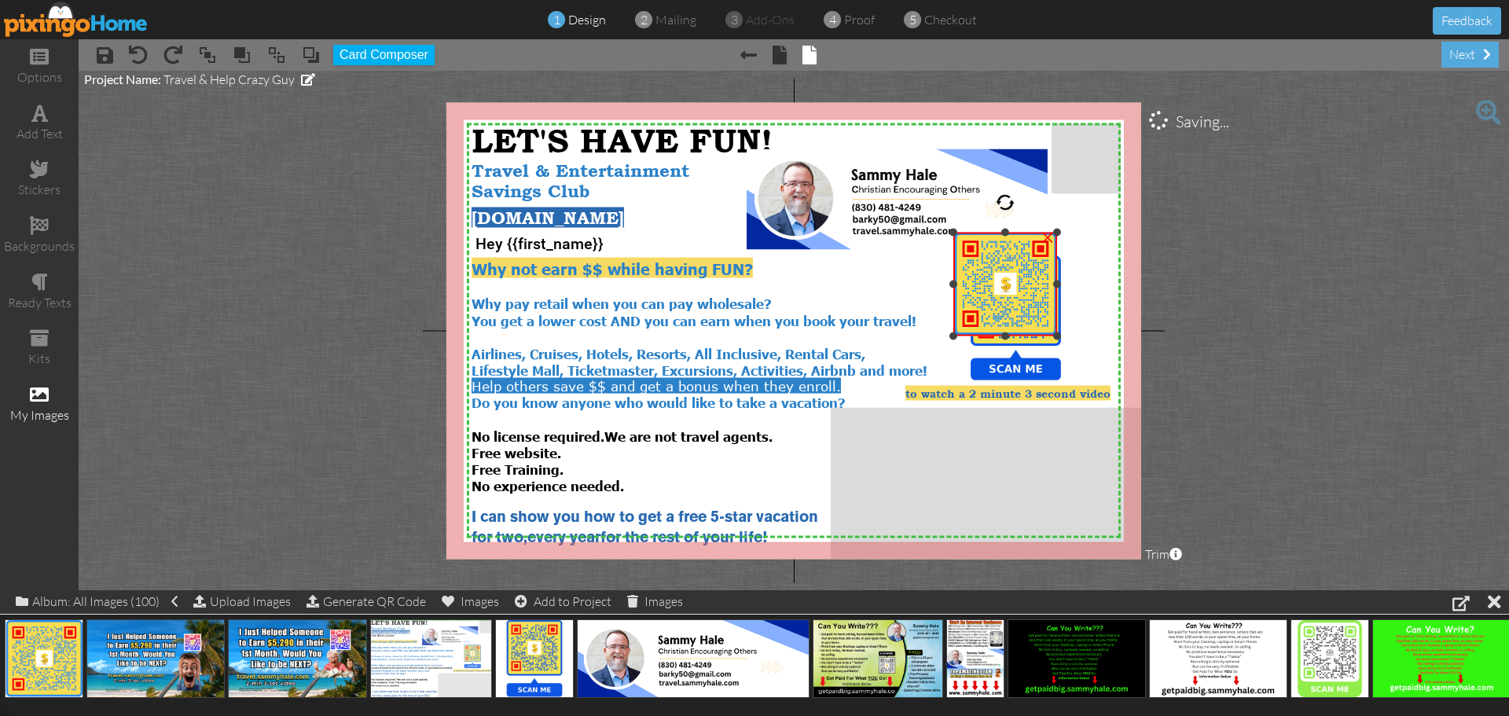
drag, startPoint x: 1067, startPoint y: 344, endPoint x: 1054, endPoint y: 333, distance: 17.3
click at [1054, 333] on div at bounding box center [1057, 336] width 8 height 8
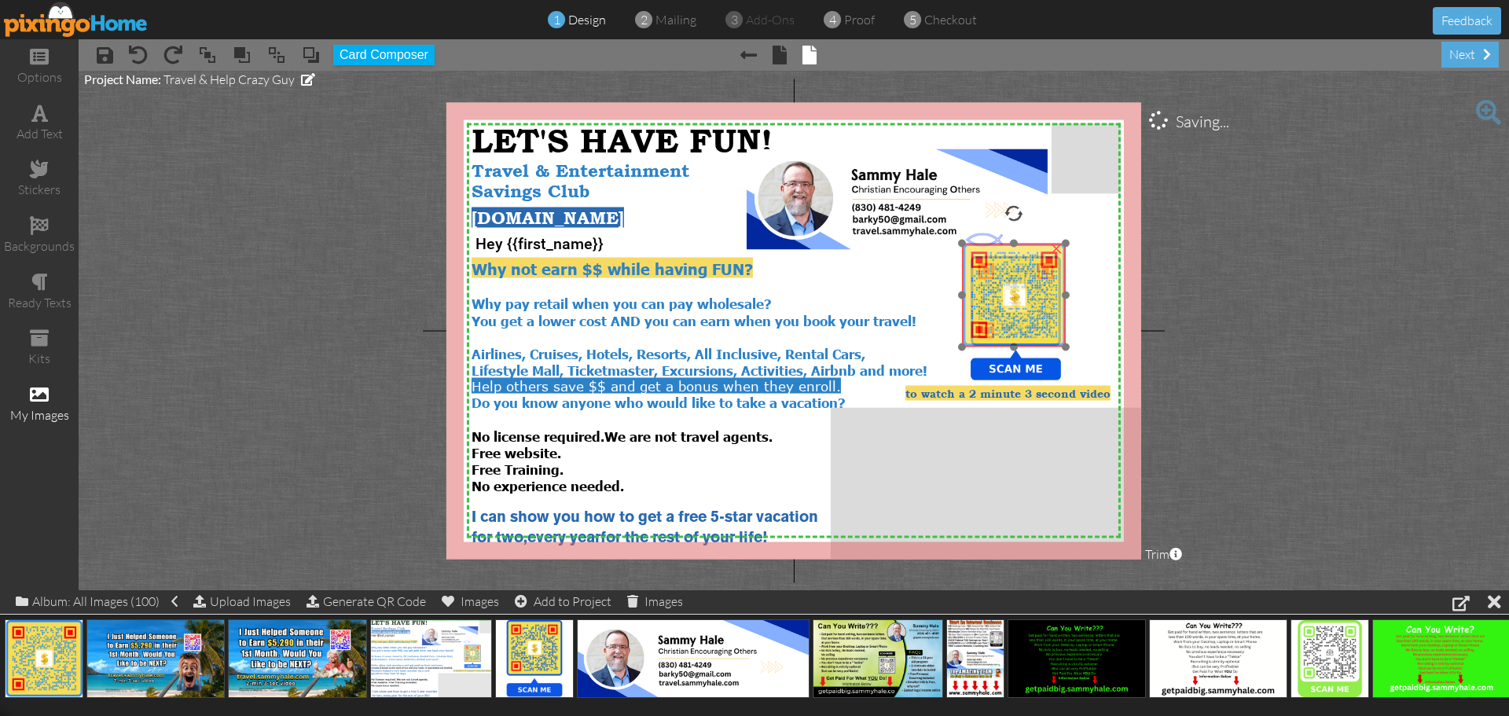
drag, startPoint x: 1030, startPoint y: 310, endPoint x: 1039, endPoint y: 321, distance: 14.0
click at [1039, 321] on img at bounding box center [1014, 296] width 104 height 104
drag, startPoint x: 1066, startPoint y: 347, endPoint x: 1059, endPoint y: 339, distance: 10.0
click at [1059, 339] on div at bounding box center [1059, 340] width 8 height 8
drag, startPoint x: 1029, startPoint y: 321, endPoint x: 1034, endPoint y: 329, distance: 9.2
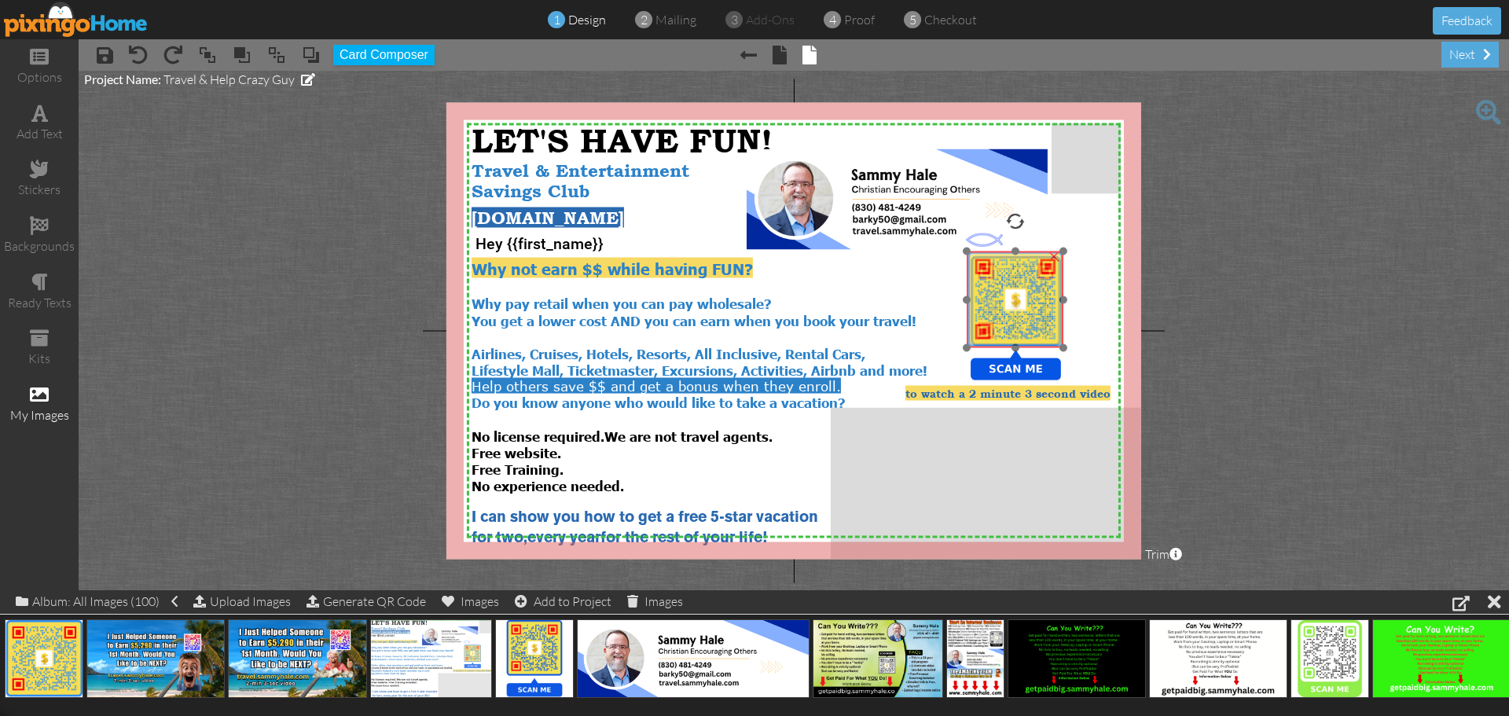
click at [1034, 329] on img at bounding box center [1015, 299] width 97 height 97
click at [72, 28] on img at bounding box center [76, 19] width 145 height 35
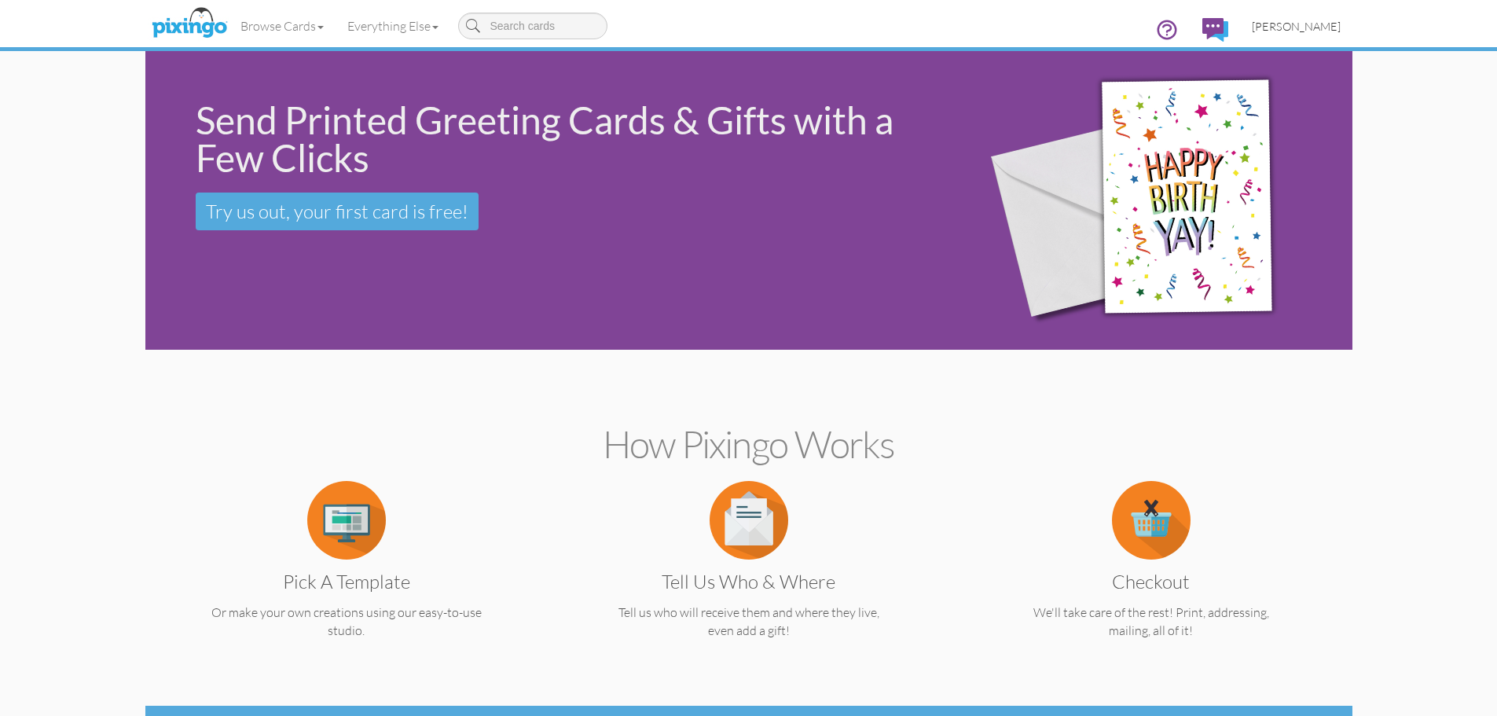
click at [1312, 28] on span "[PERSON_NAME]" at bounding box center [1296, 26] width 89 height 13
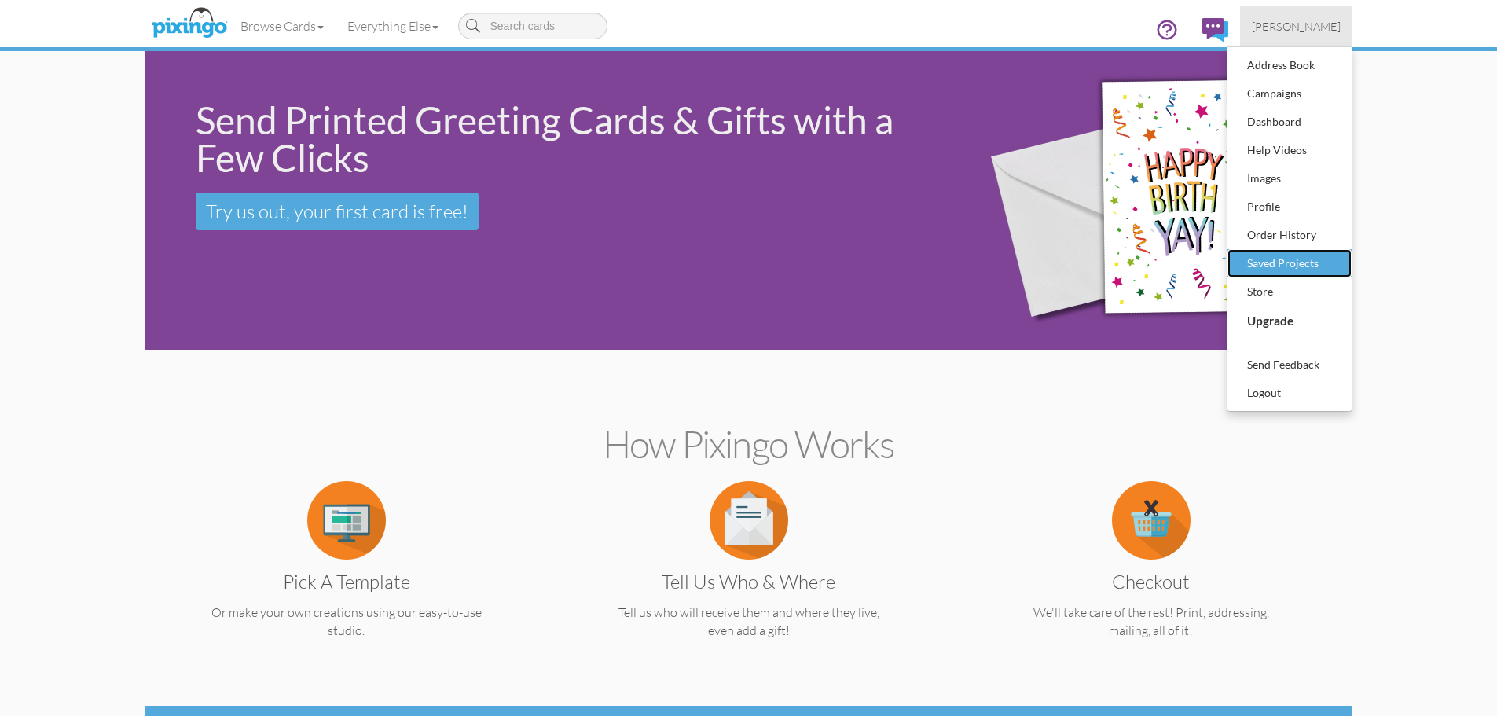
click at [1292, 260] on div "Saved Projects" at bounding box center [1289, 263] width 93 height 24
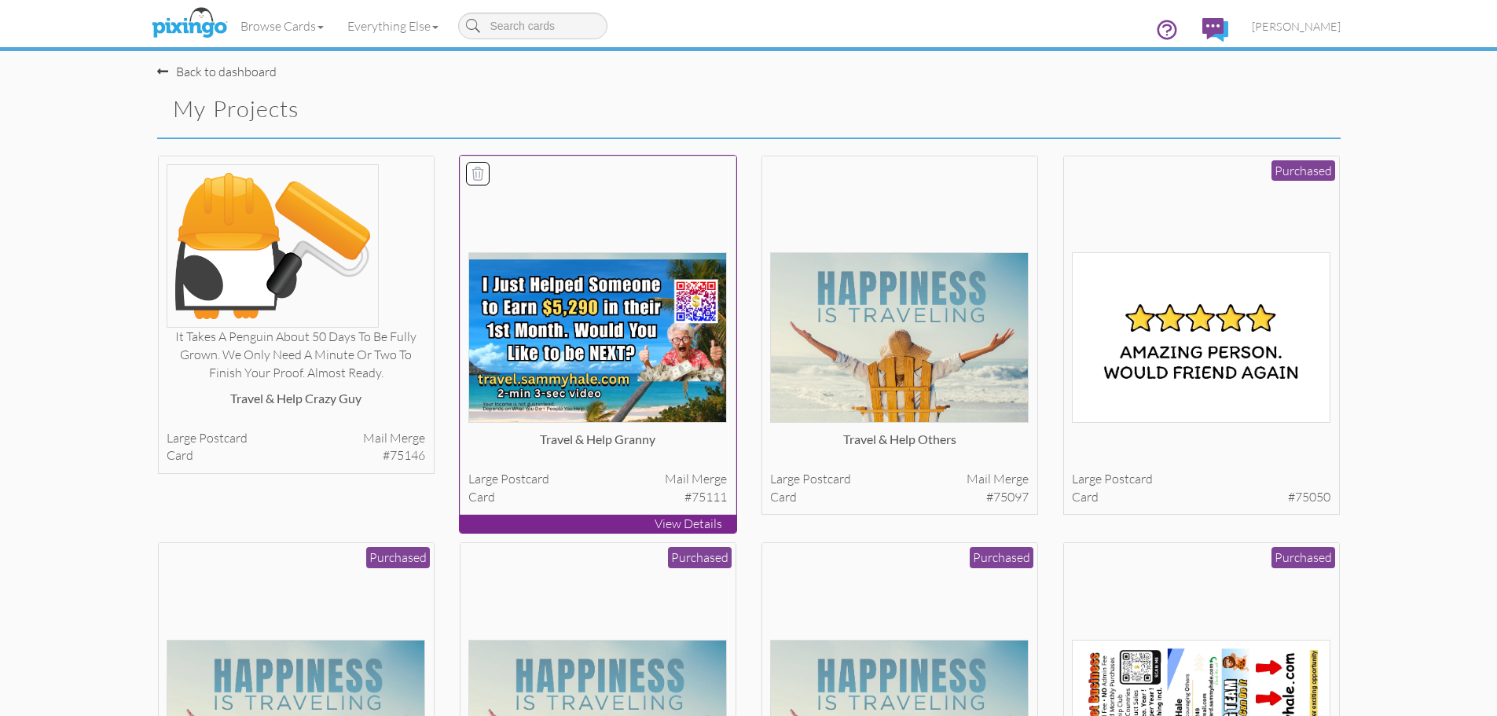
click at [560, 328] on img at bounding box center [597, 337] width 259 height 171
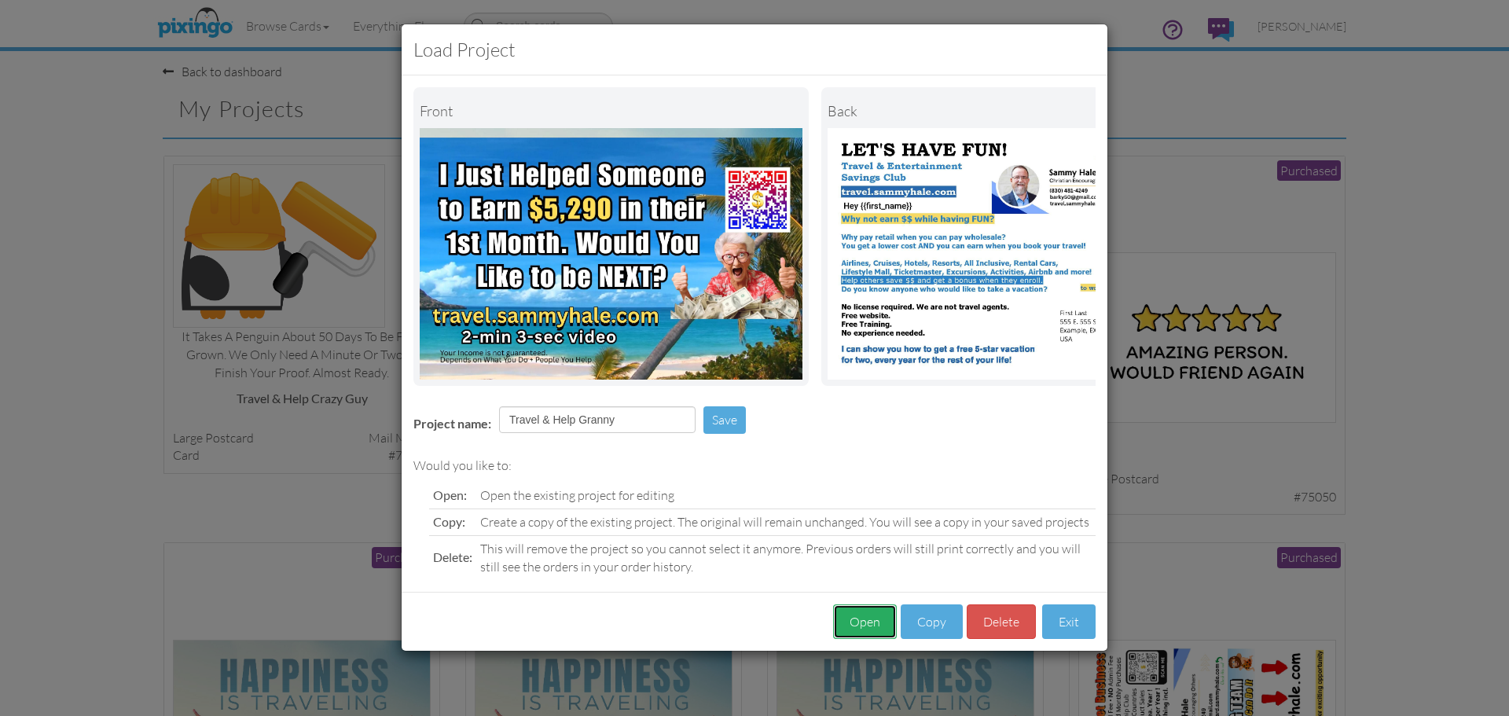
click at [862, 636] on button "Open" at bounding box center [865, 621] width 64 height 35
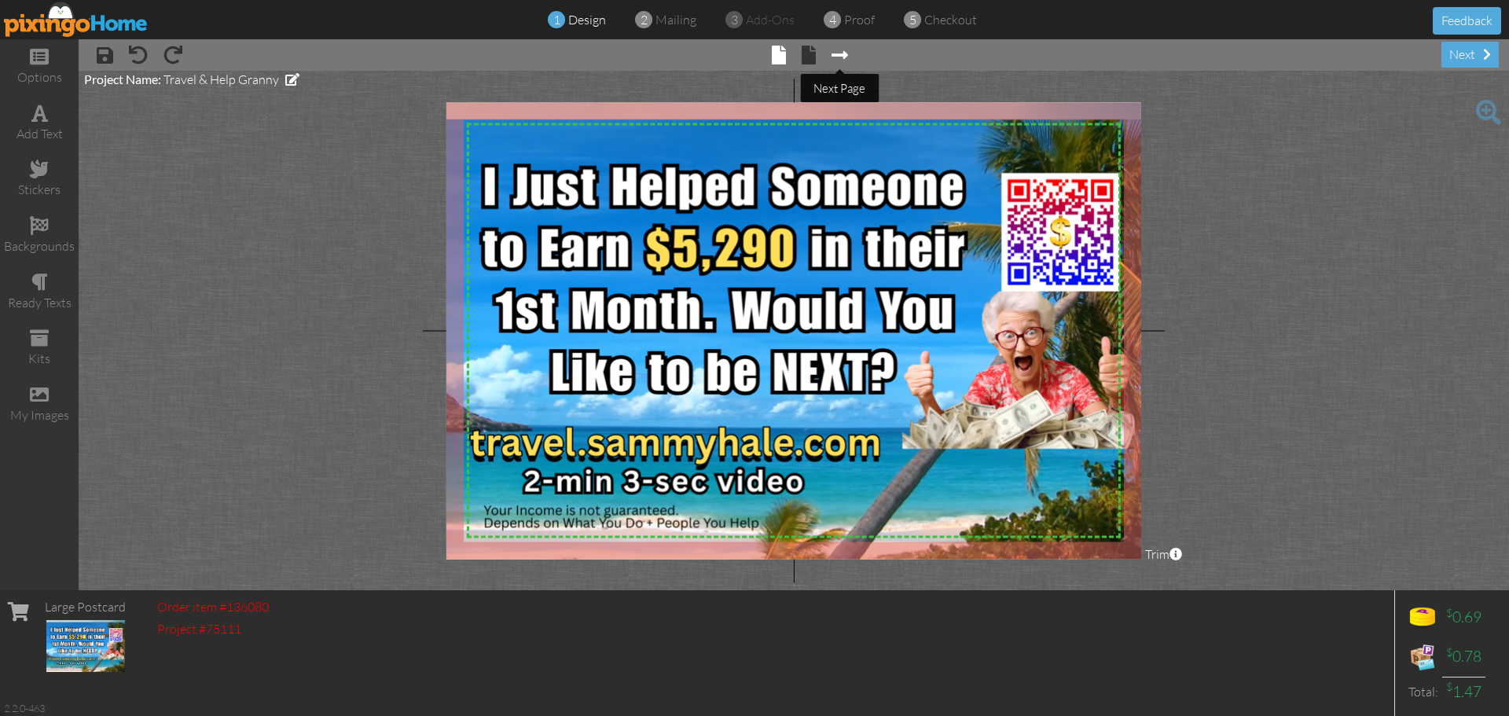
click at [838, 55] on span at bounding box center [839, 55] width 17 height 19
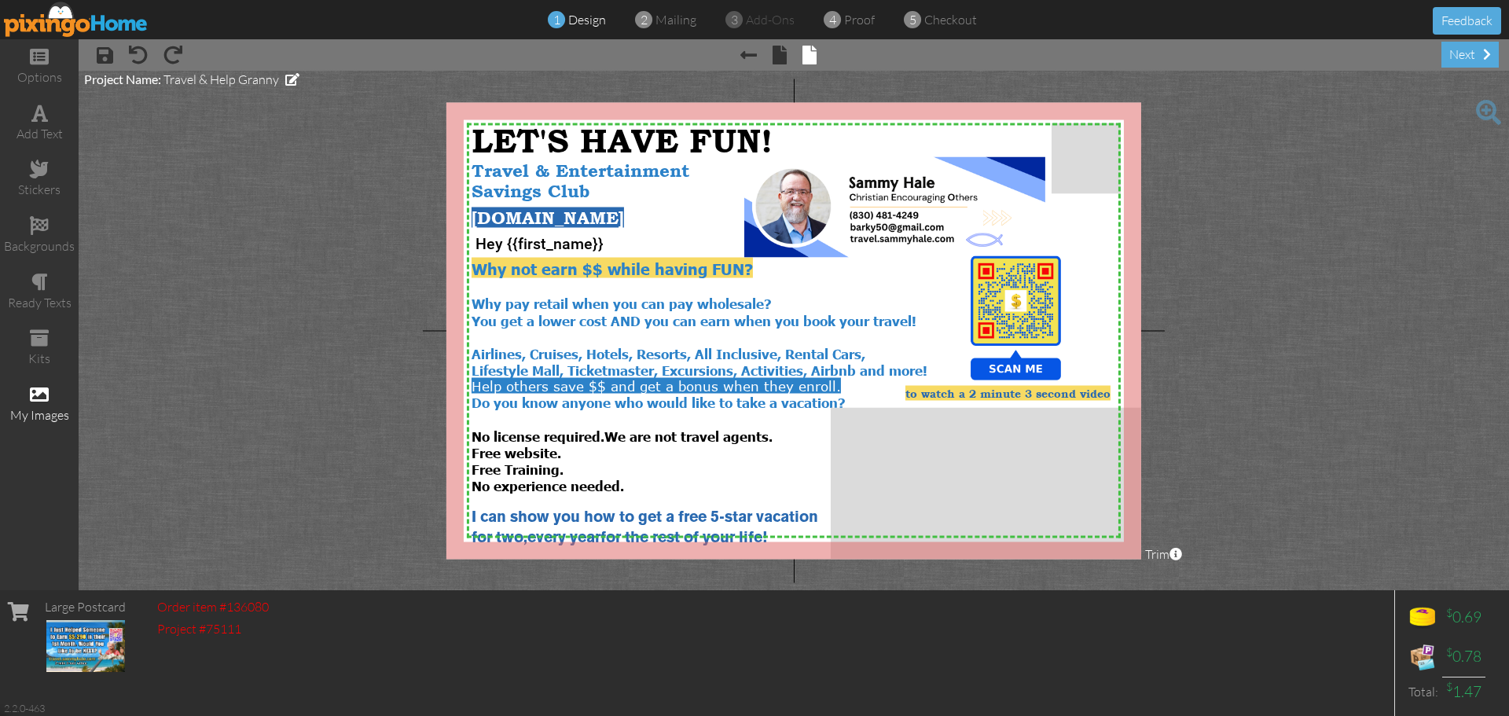
click at [43, 408] on div "my images" at bounding box center [39, 415] width 79 height 18
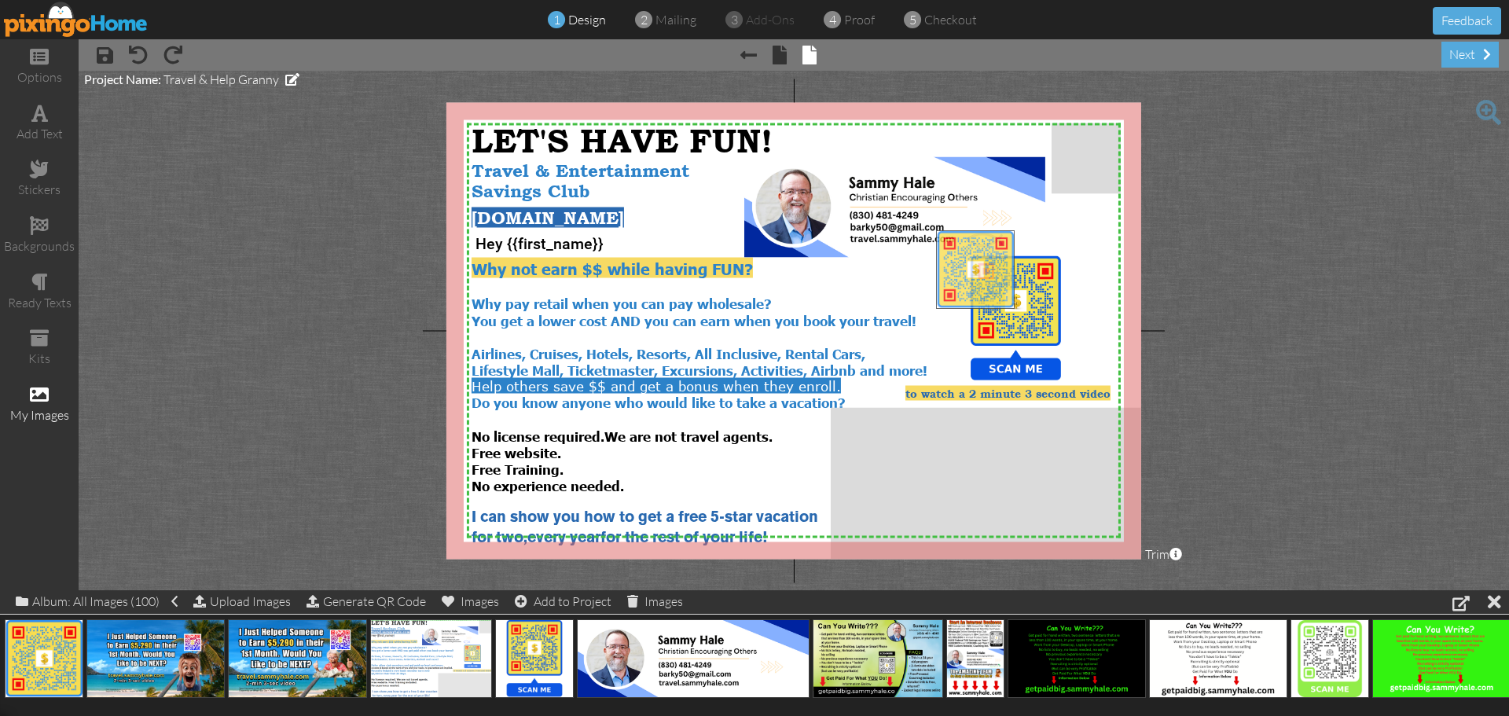
drag, startPoint x: 48, startPoint y: 655, endPoint x: 979, endPoint y: 266, distance: 1009.2
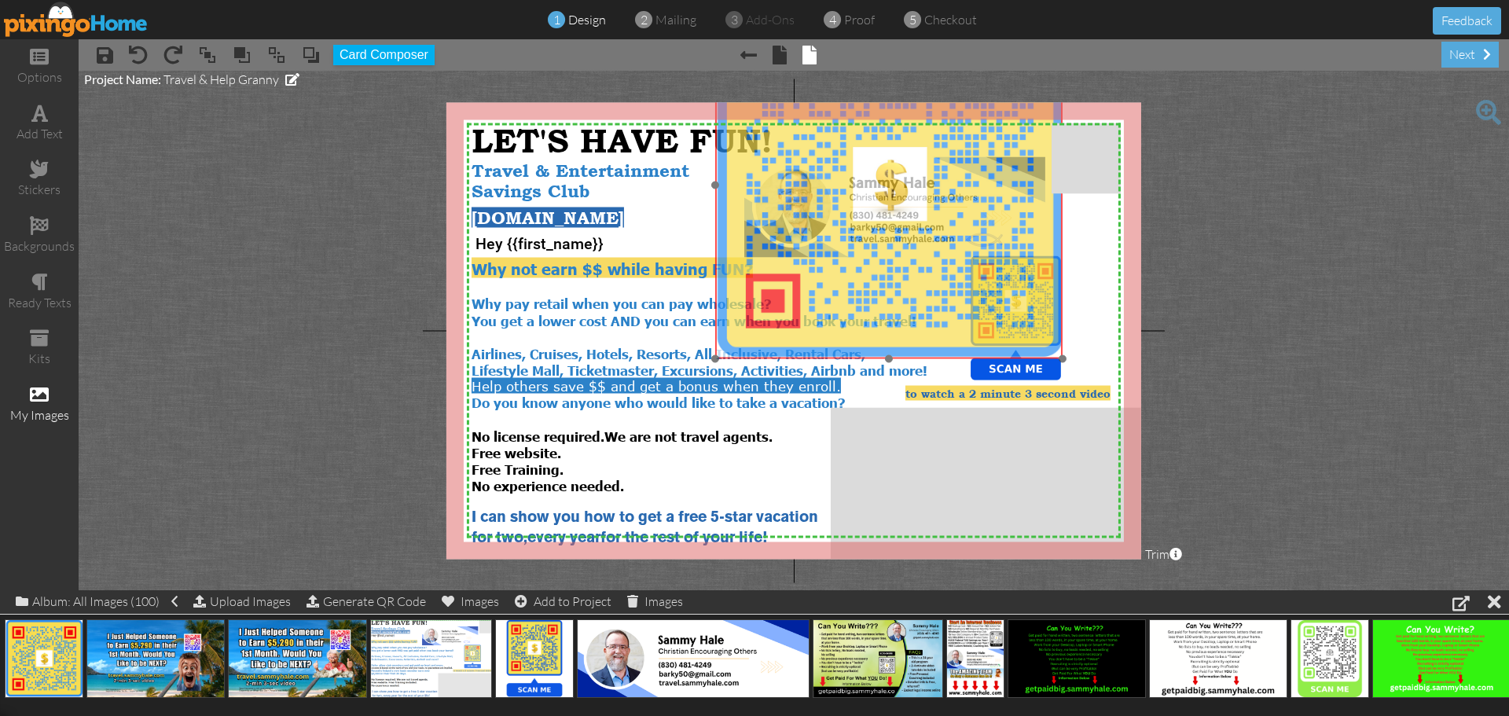
drag, startPoint x: 1066, startPoint y: 322, endPoint x: 845, endPoint y: 104, distance: 310.6
click at [845, 104] on img at bounding box center [888, 185] width 347 height 347
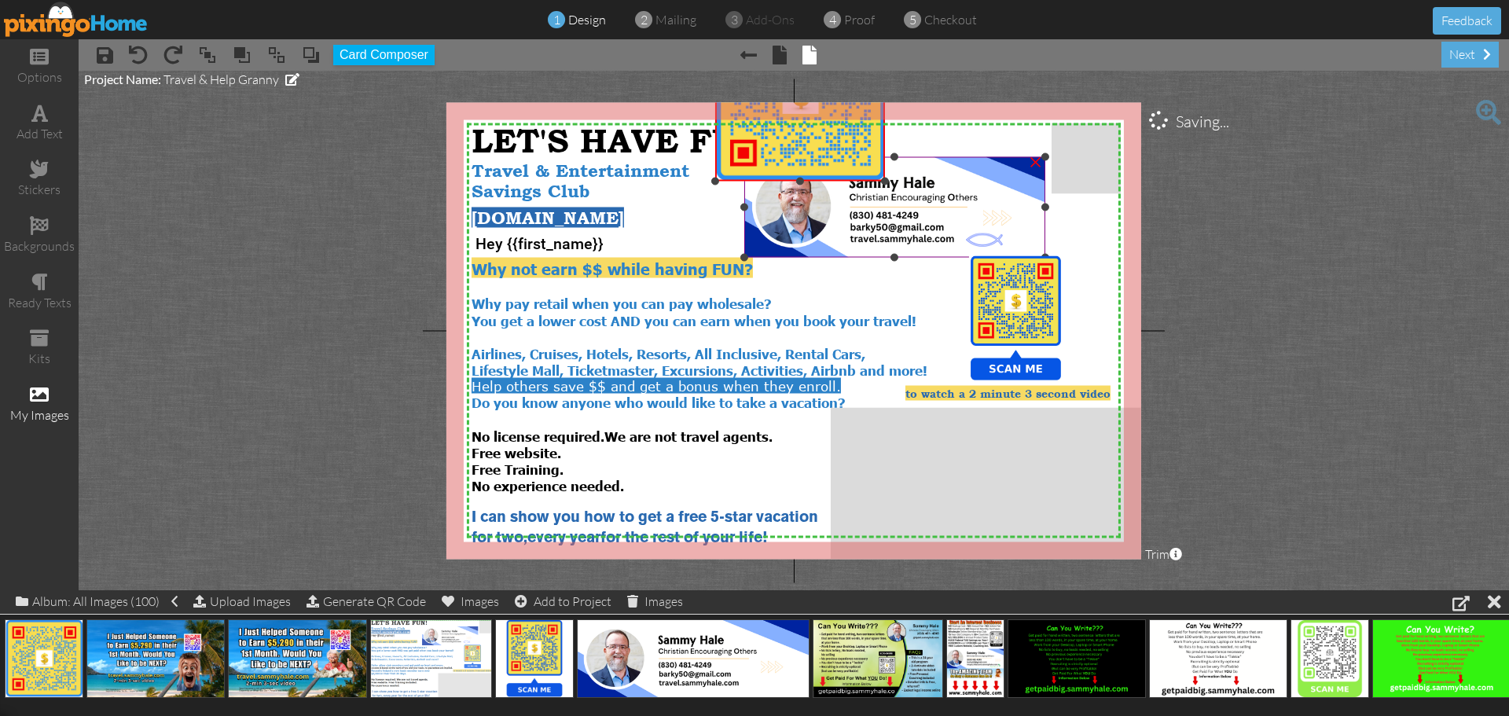
drag, startPoint x: 1062, startPoint y: 358, endPoint x: 916, endPoint y: 181, distance: 230.0
click at [916, 181] on div "X X X X X X X X X X X X X X X X X X X X X X X X X X X X X X X X X X X X X X X X…" at bounding box center [793, 330] width 695 height 457
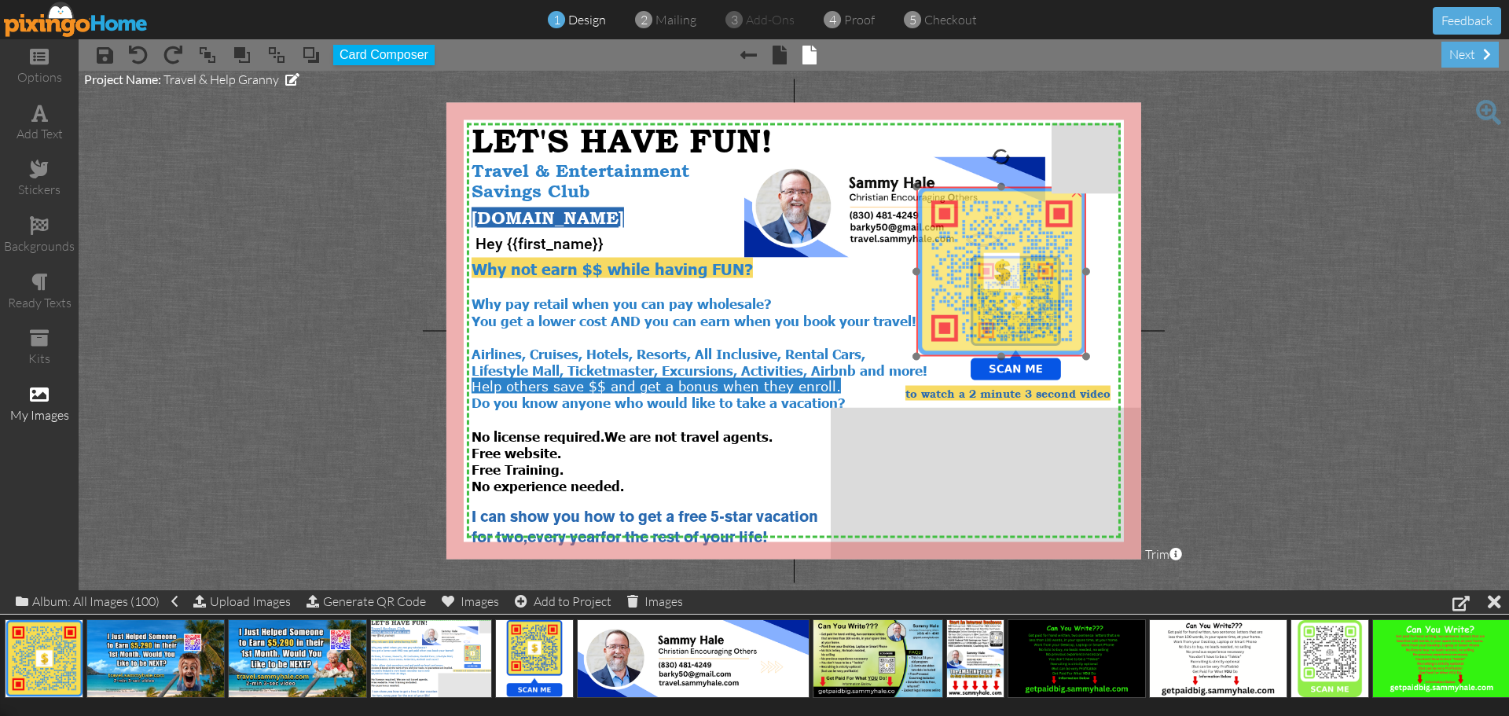
drag, startPoint x: 820, startPoint y: 143, endPoint x: 1021, endPoint y: 318, distance: 266.8
click at [1021, 318] on img at bounding box center [1001, 272] width 170 height 170
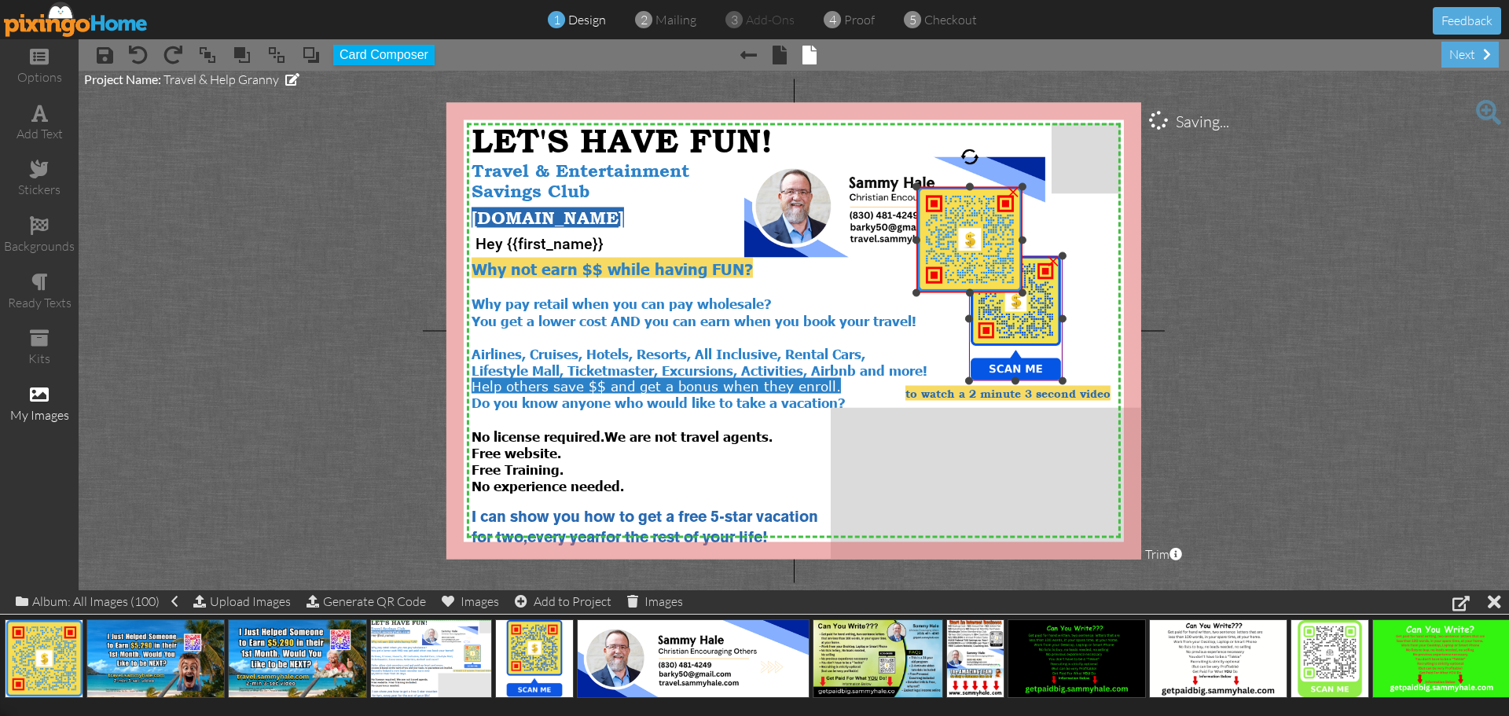
drag, startPoint x: 1085, startPoint y: 354, endPoint x: 1028, endPoint y: 290, distance: 85.7
click at [1028, 290] on div "X X X X X X X X X X X X X X X X X X X X X X X X X X X X X X X X X X X X X X X X…" at bounding box center [793, 330] width 695 height 457
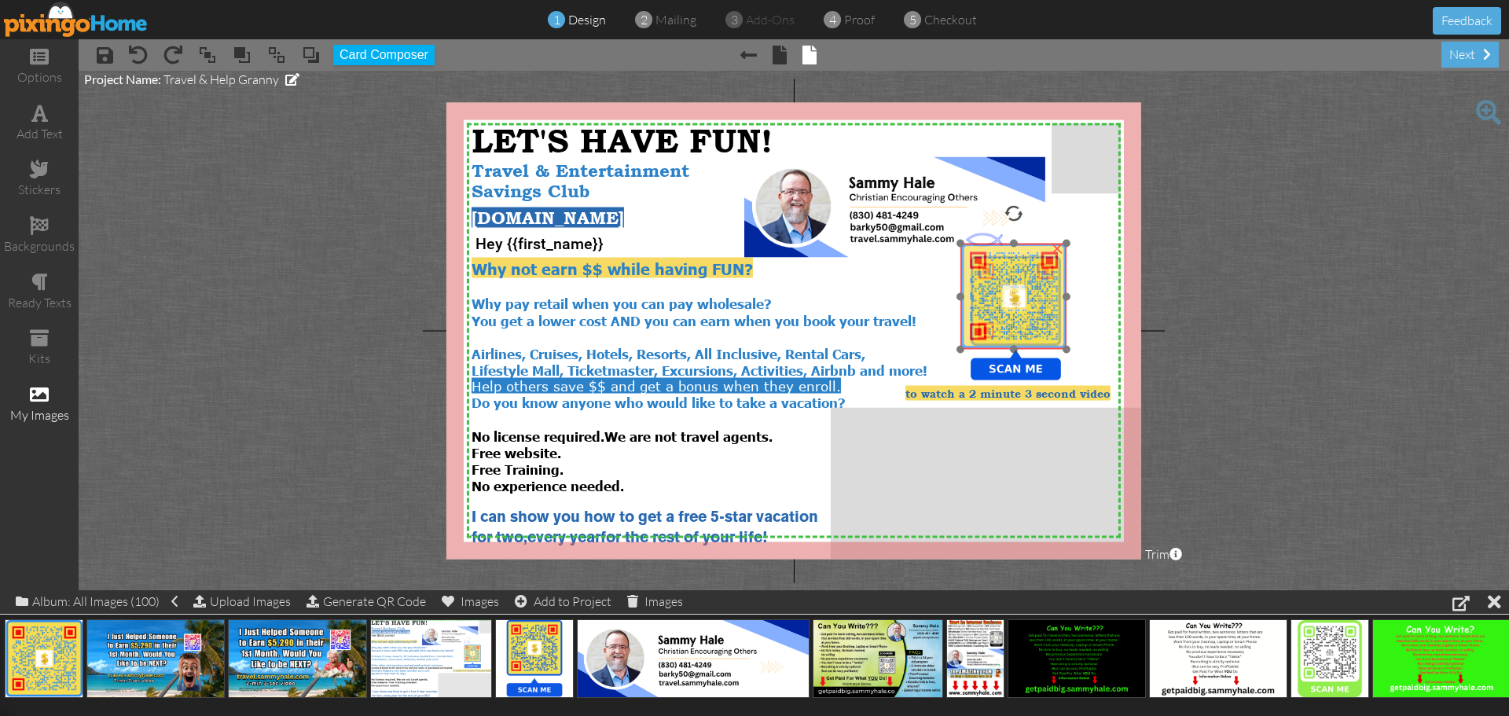
drag, startPoint x: 981, startPoint y: 256, endPoint x: 1025, endPoint y: 313, distance: 71.7
click at [1025, 313] on img at bounding box center [1013, 297] width 106 height 106
click at [1064, 344] on div at bounding box center [1063, 346] width 8 height 8
drag, startPoint x: 1061, startPoint y: 343, endPoint x: 1054, endPoint y: 336, distance: 10.6
click at [1054, 336] on div at bounding box center [1055, 338] width 8 height 8
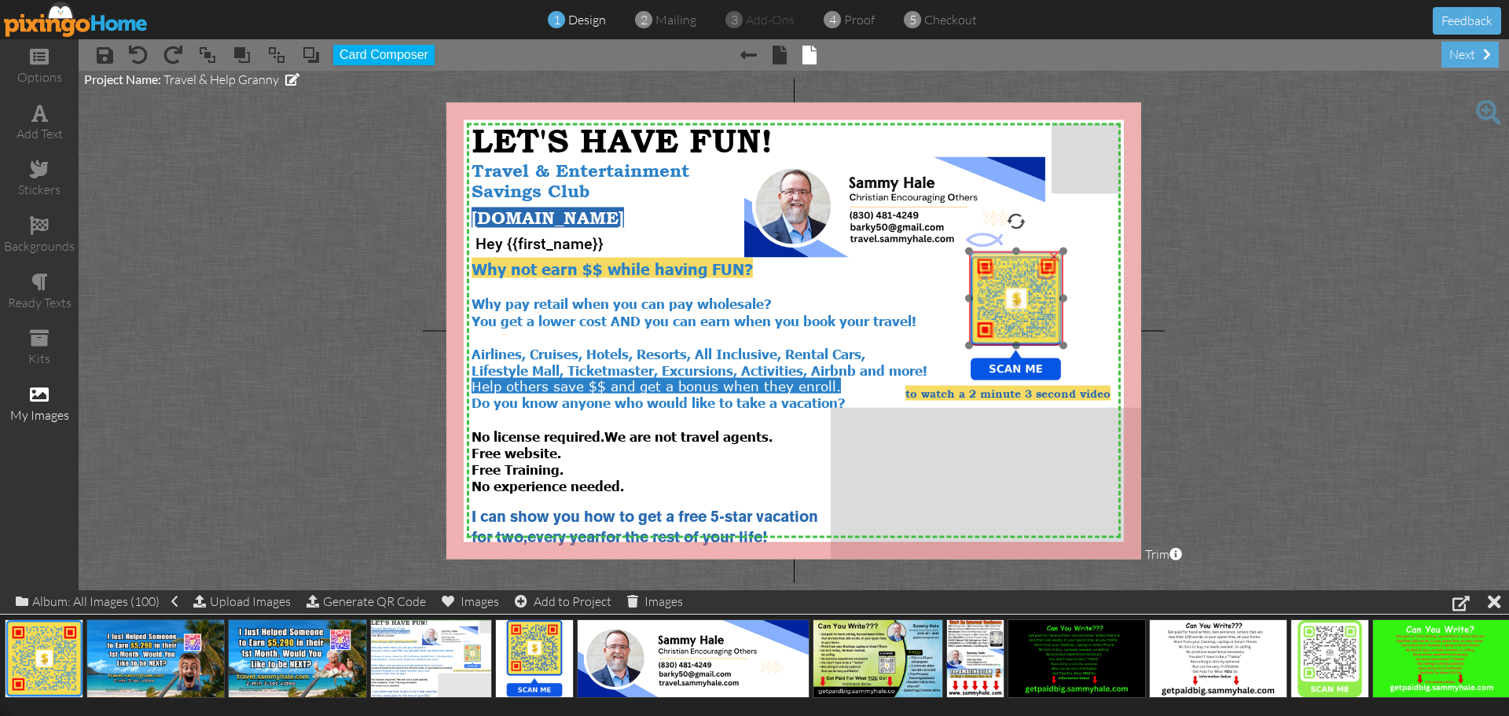
drag, startPoint x: 1011, startPoint y: 301, endPoint x: 1019, endPoint y: 309, distance: 11.7
click at [1019, 309] on img at bounding box center [1016, 298] width 94 height 94
drag, startPoint x: 1036, startPoint y: 312, endPoint x: 1439, endPoint y: 310, distance: 403.1
click at [1439, 310] on project-studio-wrapper "X X X X X X X X X X X X X X X X X X X X X X X X X X X X X X X X X X X X X X X X…" at bounding box center [794, 330] width 1430 height 519
click at [71, 687] on span at bounding box center [73, 686] width 24 height 27
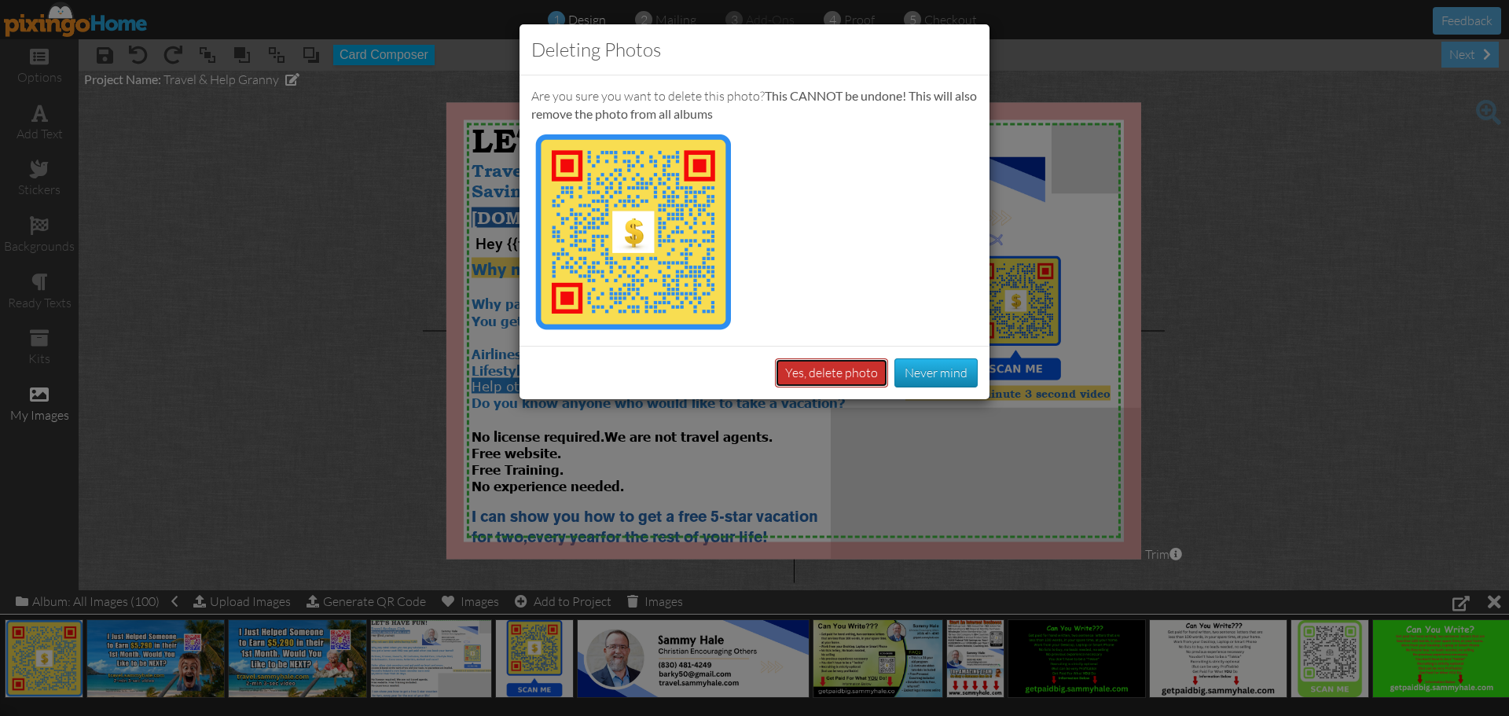
click at [866, 373] on button "Yes, delete photo" at bounding box center [831, 372] width 113 height 29
